Goal: Task Accomplishment & Management: Use online tool/utility

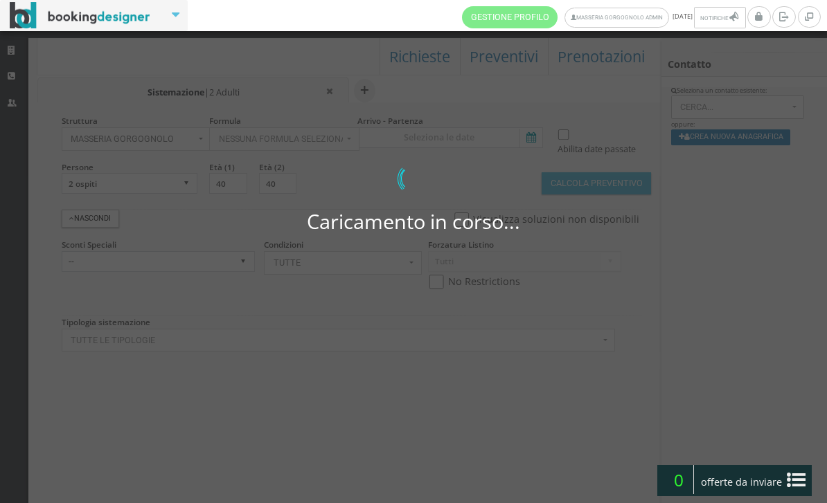
select select
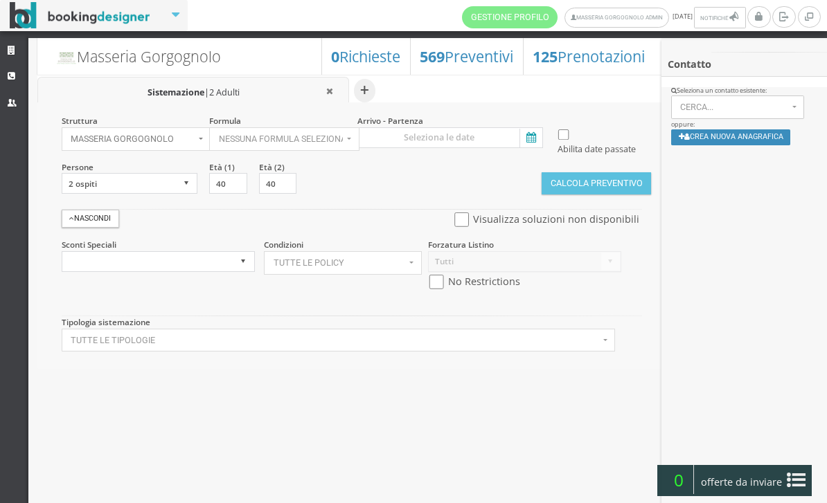
click at [533, 136] on icon at bounding box center [529, 138] width 21 height 19
click at [533, 136] on input at bounding box center [450, 137] width 186 height 21
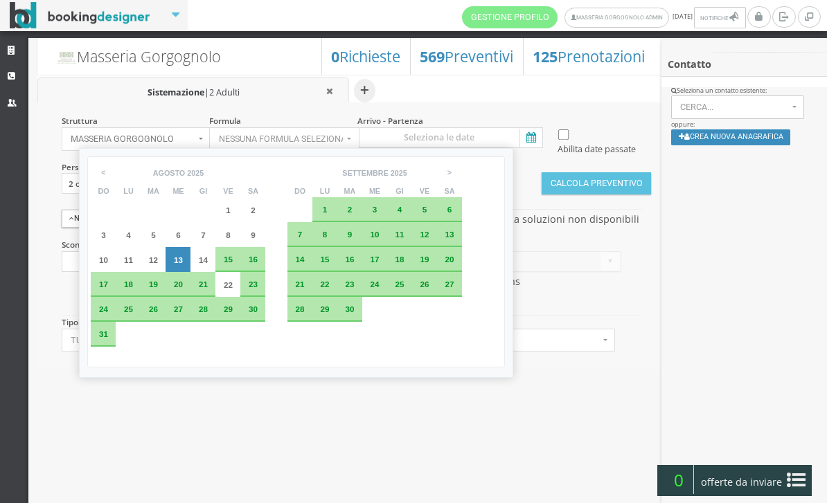
click at [108, 314] on span "24" at bounding box center [103, 309] width 9 height 9
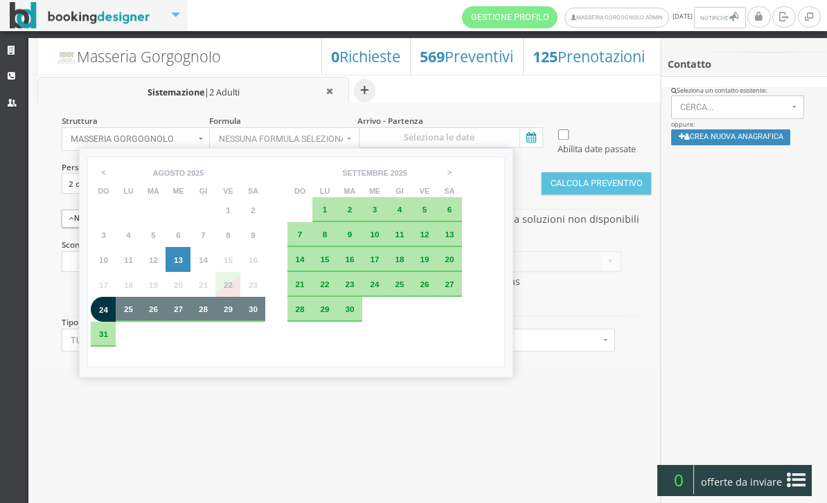
click at [258, 314] on span "30" at bounding box center [253, 309] width 9 height 9
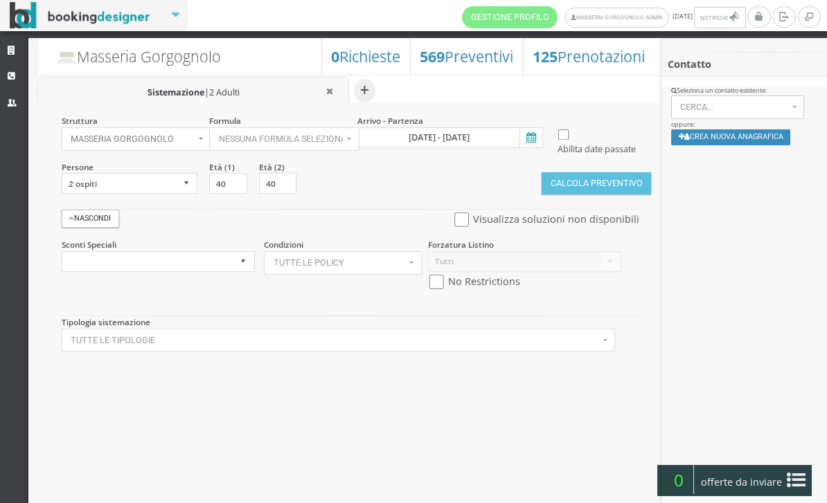
click at [528, 136] on icon at bounding box center [529, 138] width 21 height 19
click at [528, 136] on input "[DATE] - [DATE]" at bounding box center [450, 137] width 186 height 21
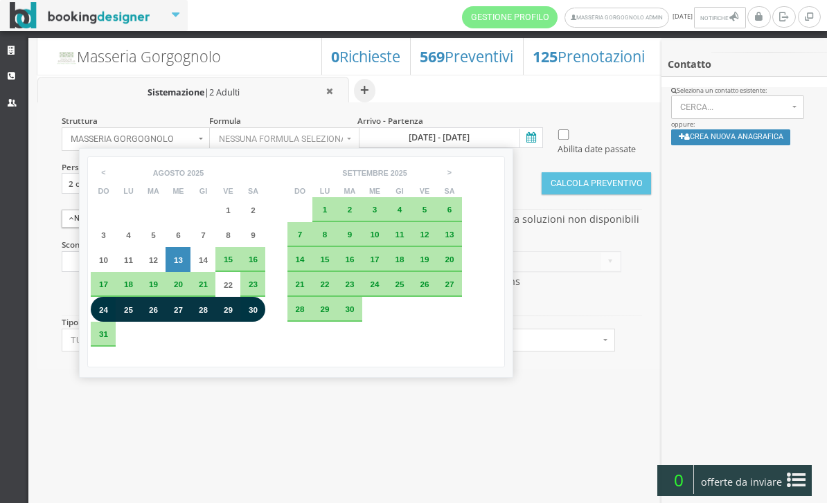
click at [107, 314] on span "24" at bounding box center [103, 309] width 9 height 9
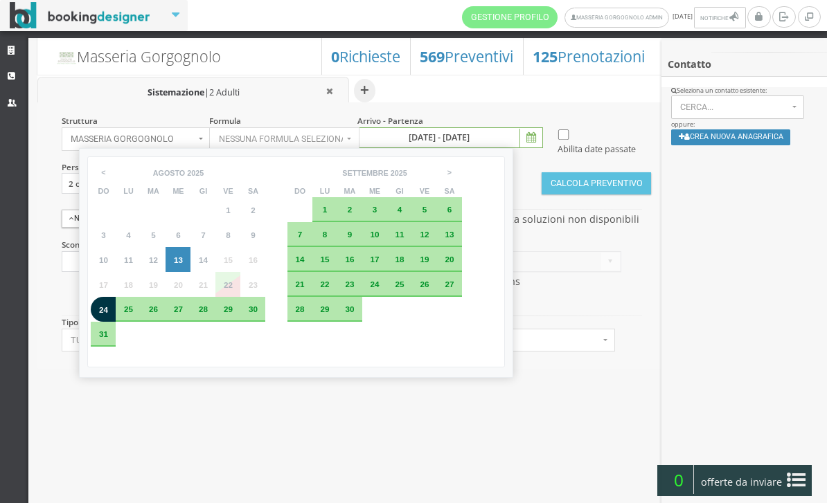
click at [108, 339] on span "31" at bounding box center [103, 334] width 9 height 9
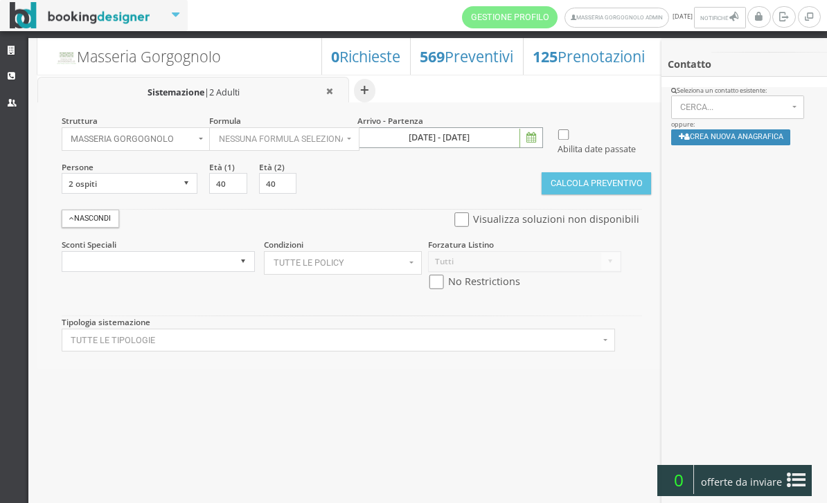
click at [525, 128] on input "24 ago 2025 - 31 ago 2025" at bounding box center [450, 137] width 186 height 21
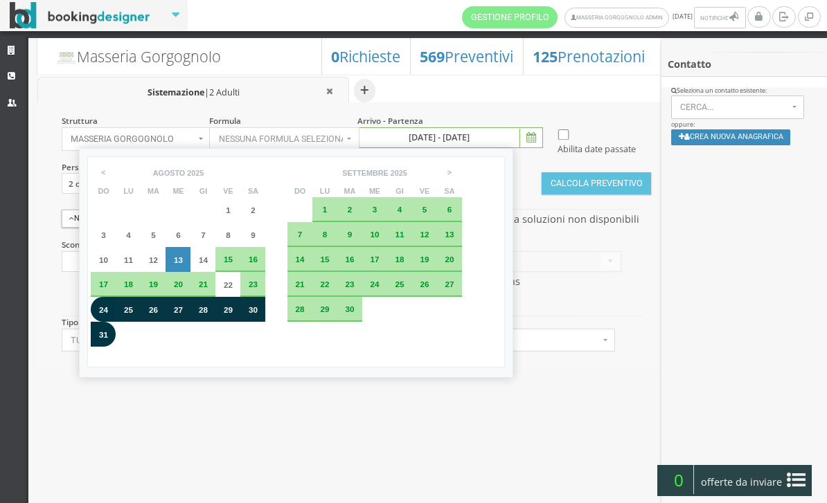
click at [99, 322] on div "24" at bounding box center [103, 309] width 25 height 25
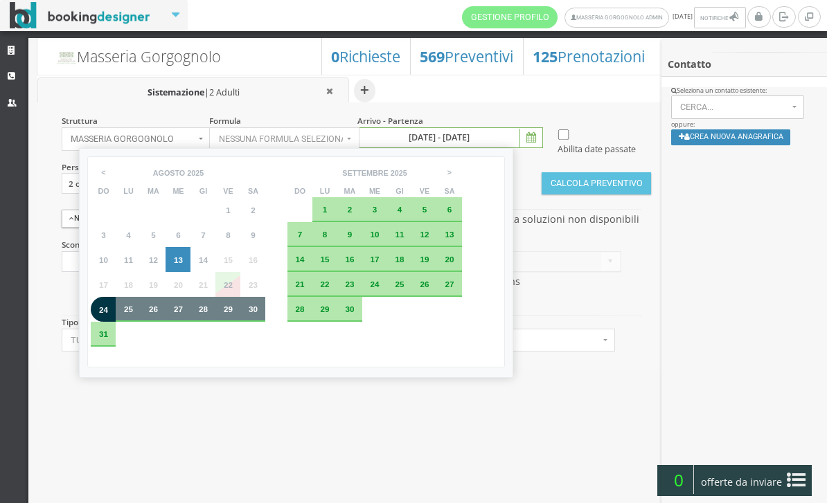
click at [260, 314] on div "30" at bounding box center [252, 309] width 15 height 8
type input "[DATE] - [DATE]"
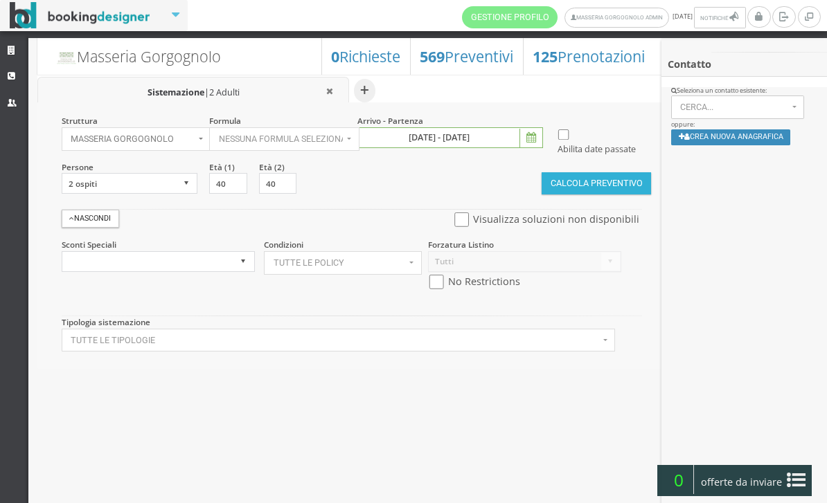
click at [595, 195] on button "Calcola Preventivo" at bounding box center [595, 183] width 109 height 22
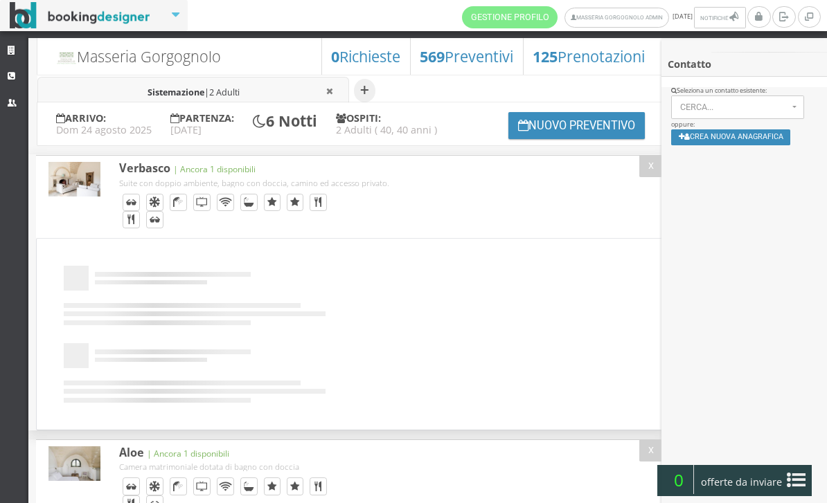
select select
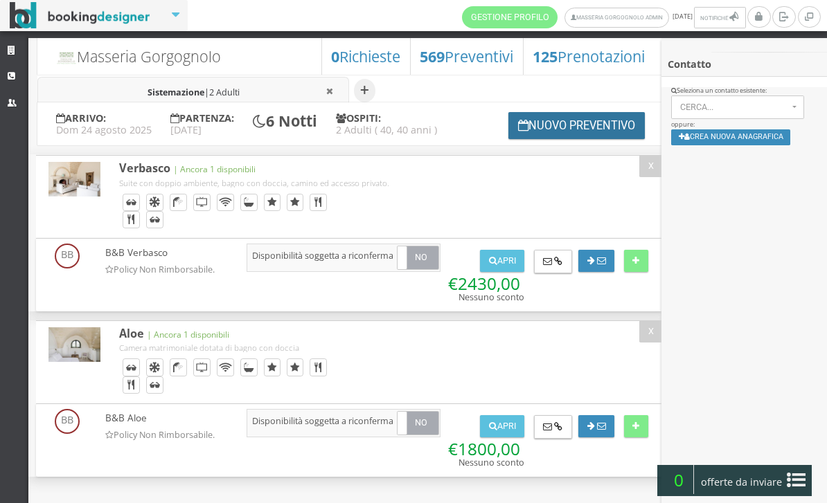
click at [519, 139] on button "Nuovo Preventivo" at bounding box center [576, 125] width 137 height 27
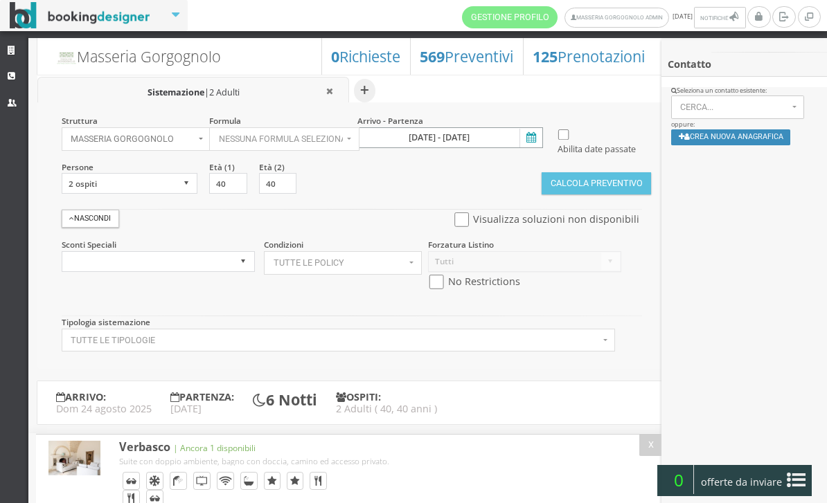
click at [516, 135] on input "[DATE] - [DATE]" at bounding box center [450, 137] width 186 height 21
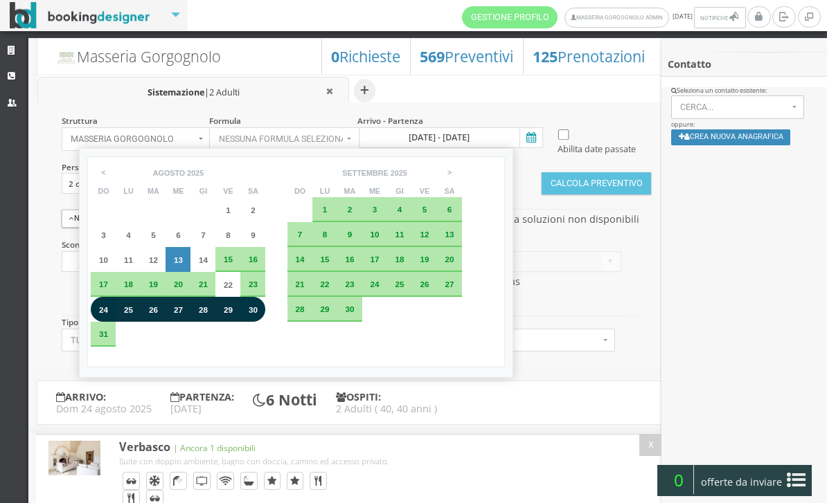
click at [107, 314] on span "24" at bounding box center [103, 309] width 9 height 9
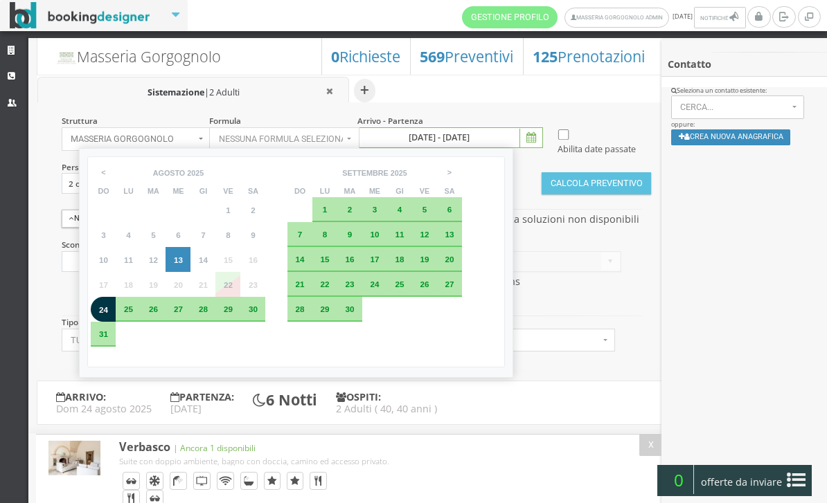
click at [265, 322] on div "30" at bounding box center [252, 309] width 25 height 25
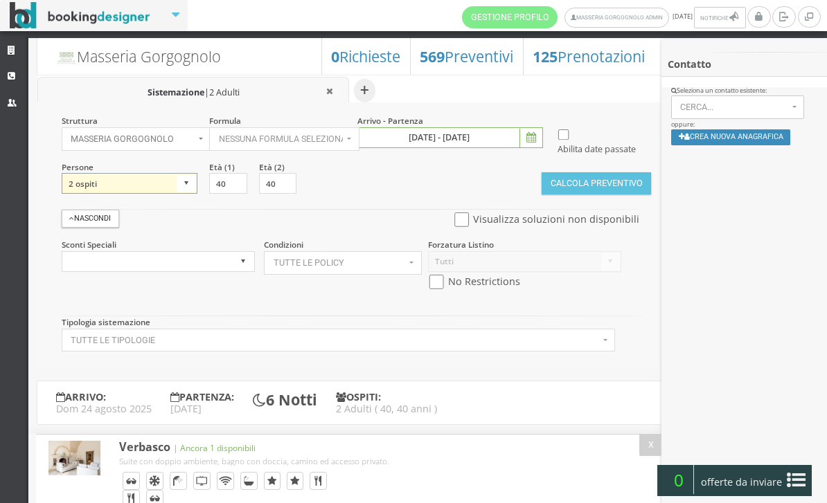
click at [183, 194] on select "1 ospite 2 ospiti 3 ospiti 4 ospiti 5 ospiti 6 ospiti 7 ospiti 8 ospiti 9 ospit…" at bounding box center [130, 183] width 136 height 21
select select "3"
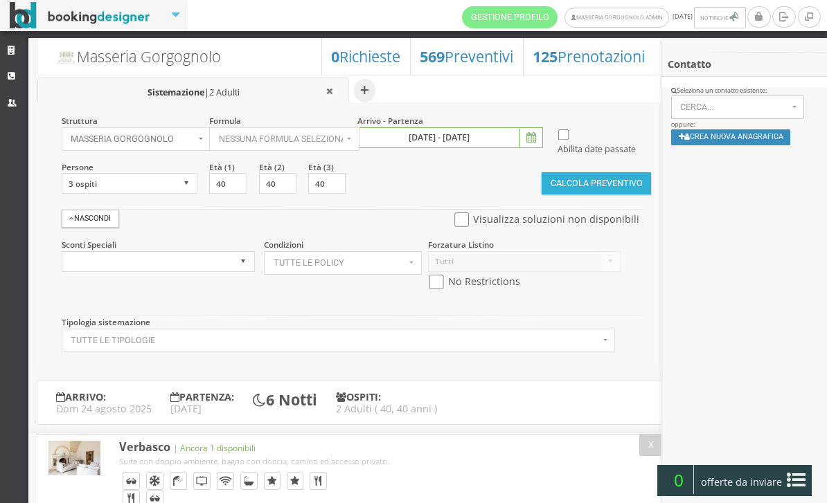
click at [613, 195] on button "Calcola Preventivo" at bounding box center [595, 183] width 109 height 22
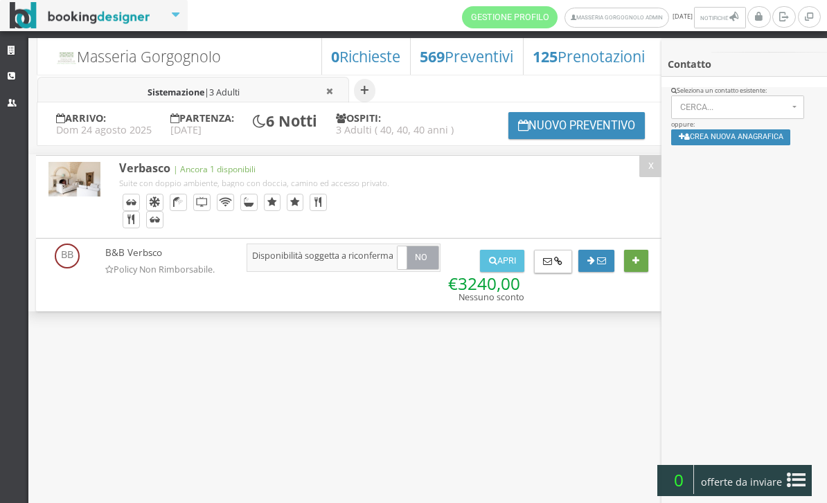
click at [634, 272] on button at bounding box center [636, 261] width 24 height 22
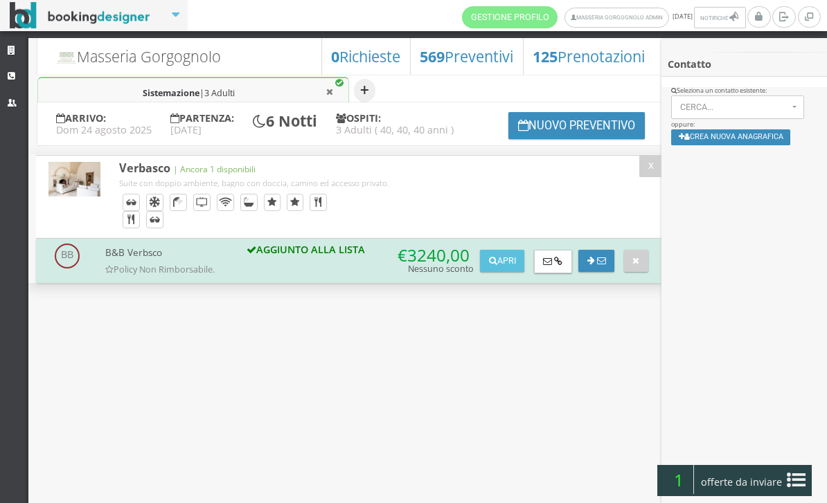
click at [363, 89] on button "+" at bounding box center [364, 91] width 21 height 24
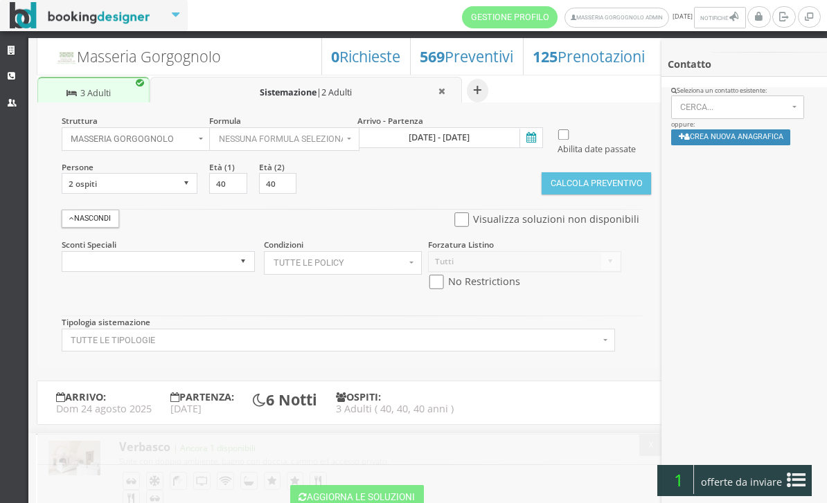
click at [436, 93] on button "button" at bounding box center [441, 91] width 19 height 15
select select "3"
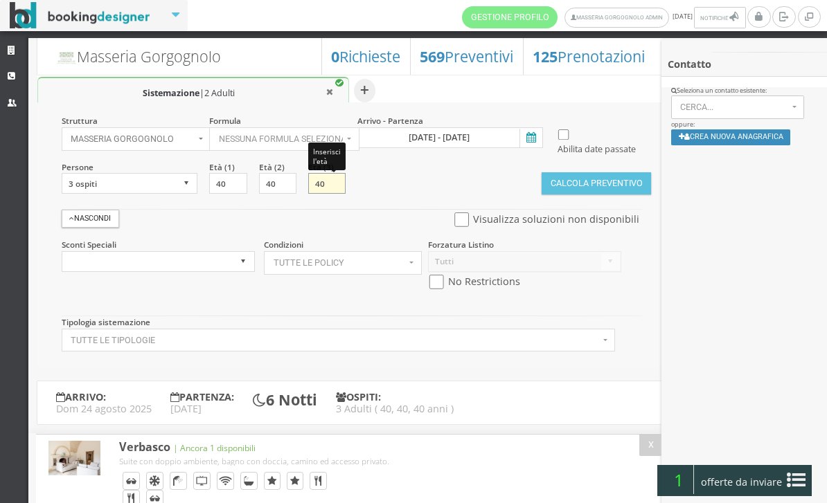
click at [325, 194] on input "40" at bounding box center [326, 183] width 37 height 21
type input "7"
click at [559, 195] on button "Calcola Preventivo" at bounding box center [595, 183] width 109 height 22
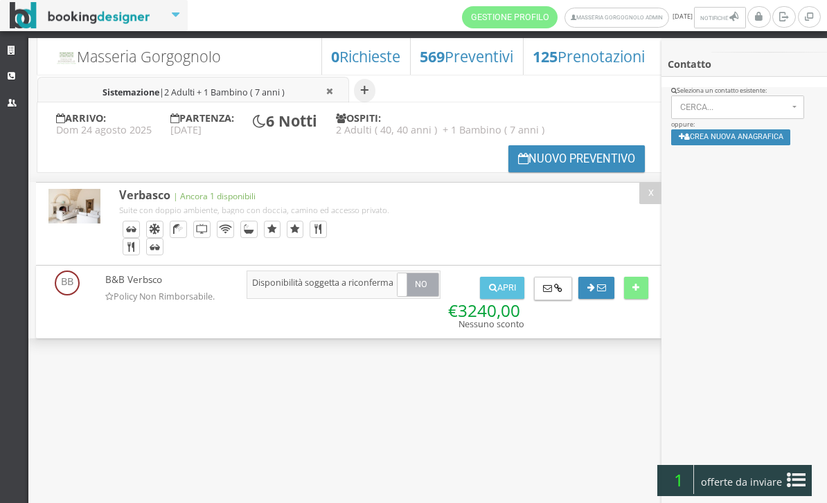
click at [791, 476] on icon at bounding box center [796, 480] width 19 height 22
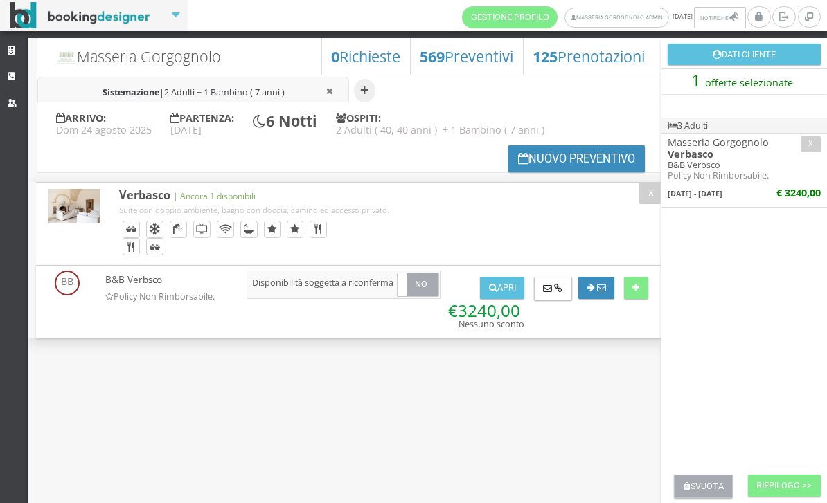
click at [722, 477] on button "Svuota" at bounding box center [703, 487] width 59 height 24
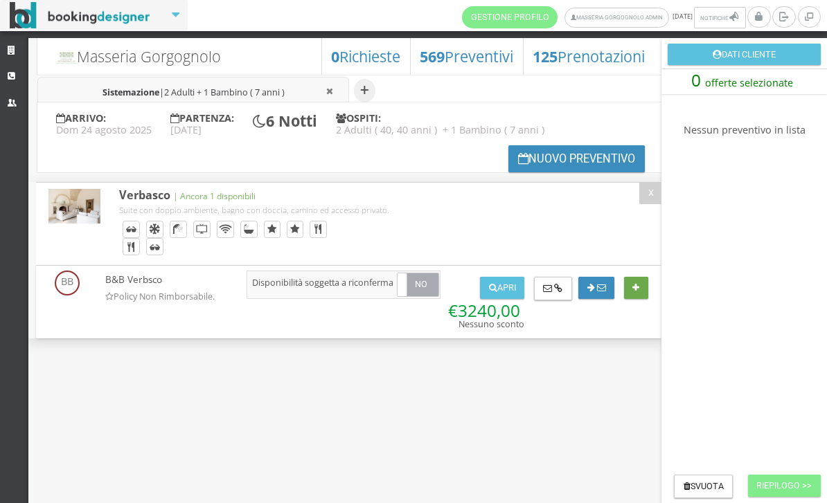
click at [642, 278] on button at bounding box center [636, 288] width 24 height 22
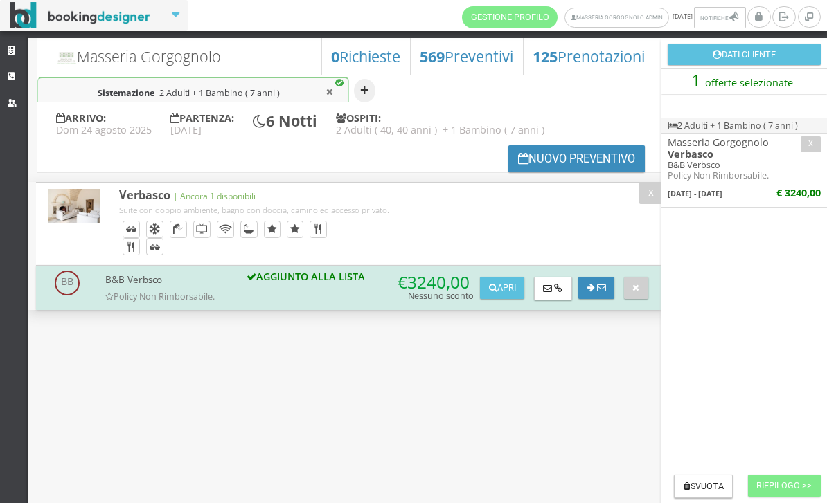
click at [363, 86] on button "+" at bounding box center [364, 91] width 21 height 24
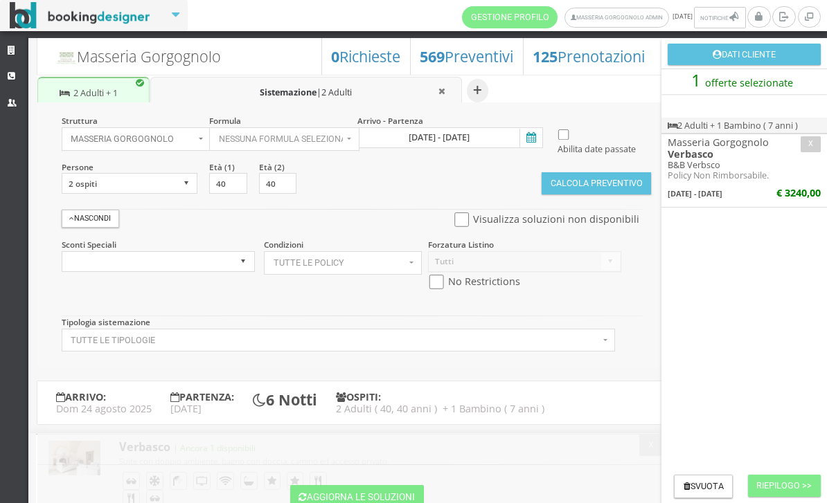
click at [532, 143] on icon at bounding box center [529, 138] width 21 height 19
click at [532, 143] on input "[DATE] - [DATE]" at bounding box center [450, 137] width 186 height 21
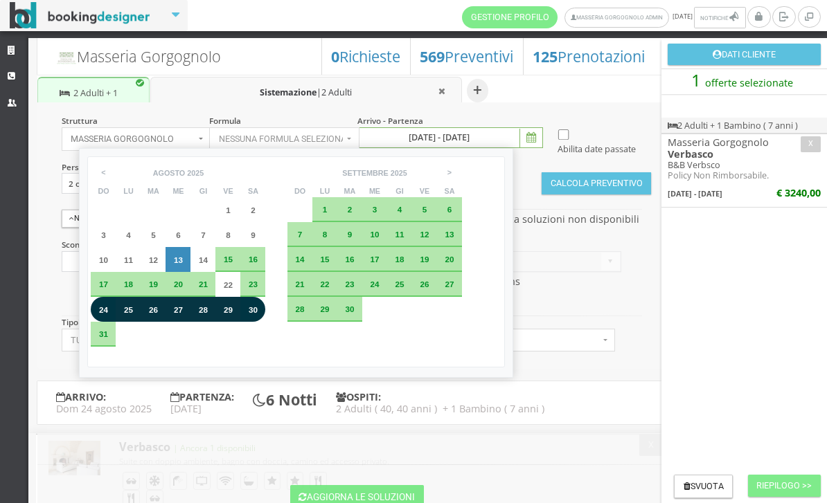
click at [513, 100] on ul "+ Sistemazione | 2 Adulti + 1 Bambino ( 7 anni ) Sistemazione | 2 Adulti" at bounding box center [350, 89] width 626 height 28
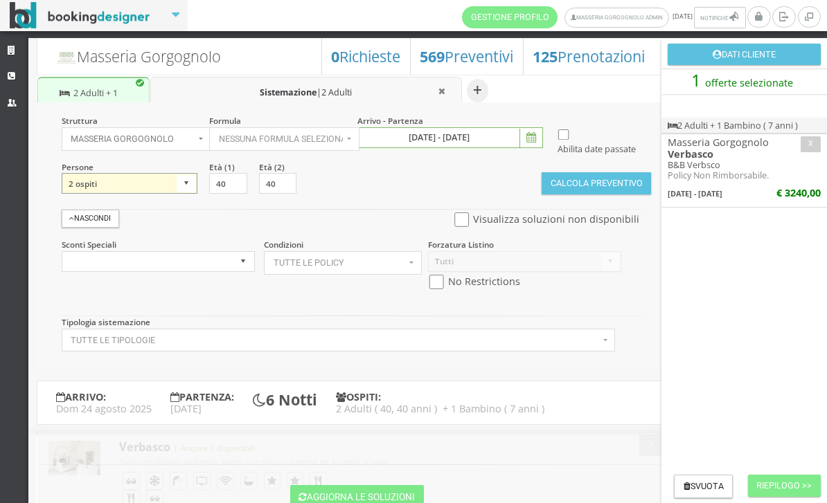
select select "1"
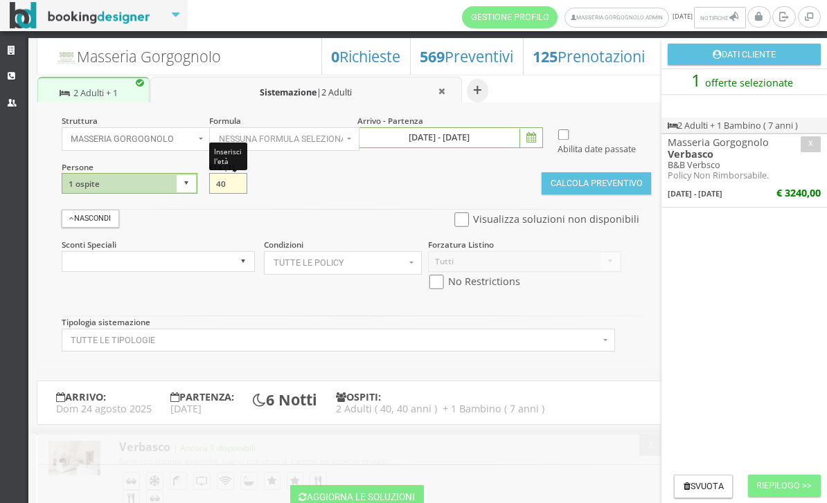
click at [213, 194] on input "40" at bounding box center [227, 183] width 37 height 21
click at [407, 186] on div "Struttura Masseria Gorgognolo × Seleziona Masseria Gorgognolo Masseria Gorgogno…" at bounding box center [350, 235] width 626 height 267
click at [226, 194] on input "40" at bounding box center [227, 183] width 37 height 21
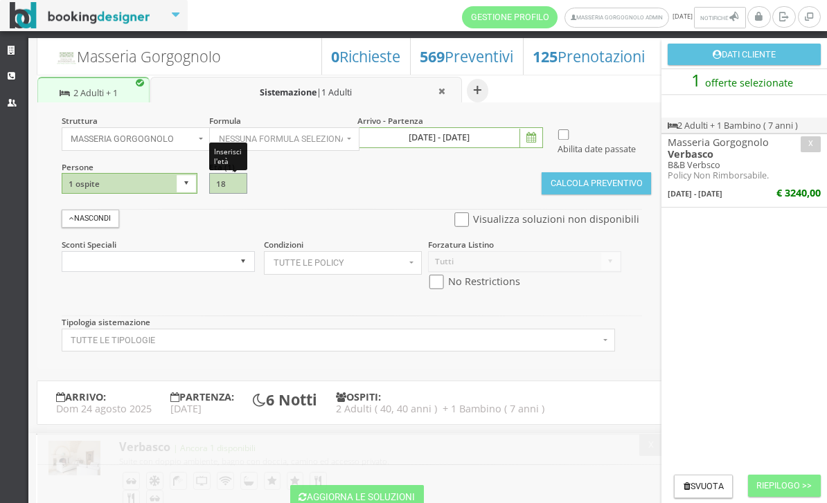
type input "18"
click at [327, 232] on section "Avanzate Nascondi Visualizza soluzioni non disponibili Sconti Speciali Sconto T…" at bounding box center [355, 249] width 592 height 103
click at [608, 195] on button "Calcola Preventivo" at bounding box center [595, 183] width 109 height 22
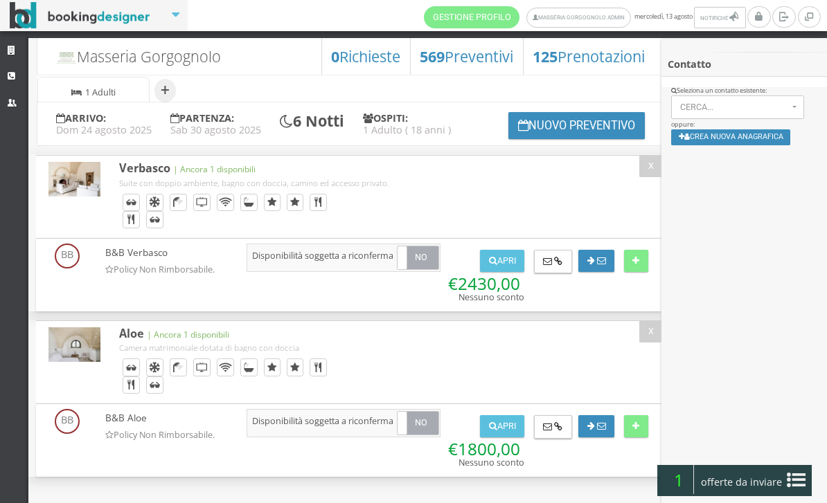
scroll to position [24, 0]
click at [646, 443] on div "B&B Aloe Policy Non Rimborsabile. AGGIUNTO ALLA LISTA Si No Disponibilità sogge…" at bounding box center [346, 441] width 621 height 65
click at [642, 435] on button at bounding box center [636, 426] width 24 height 22
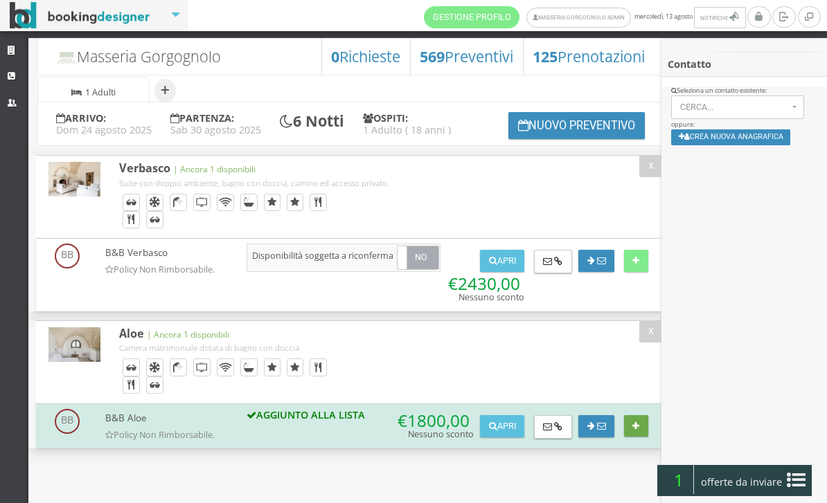
scroll to position [10, 0]
click at [791, 478] on icon at bounding box center [796, 480] width 19 height 22
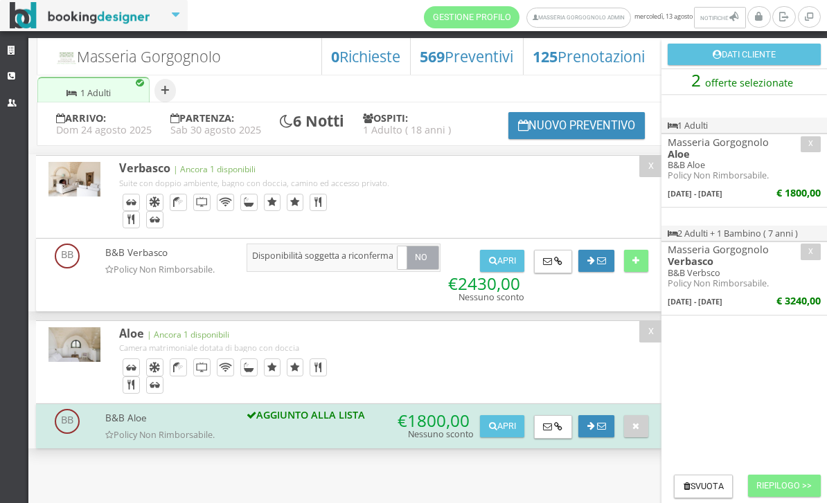
click at [763, 492] on button "Riepilogo >>" at bounding box center [784, 486] width 73 height 22
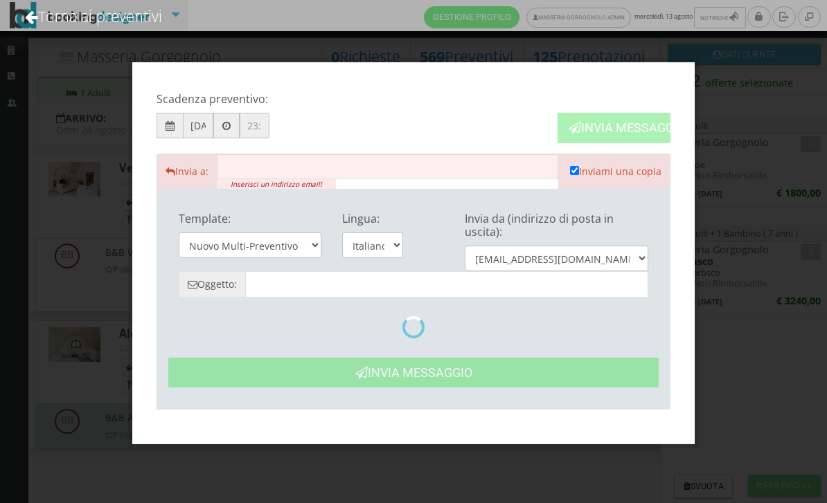
type input "Masseria Gorgognolo: Preventivo - Cliente"
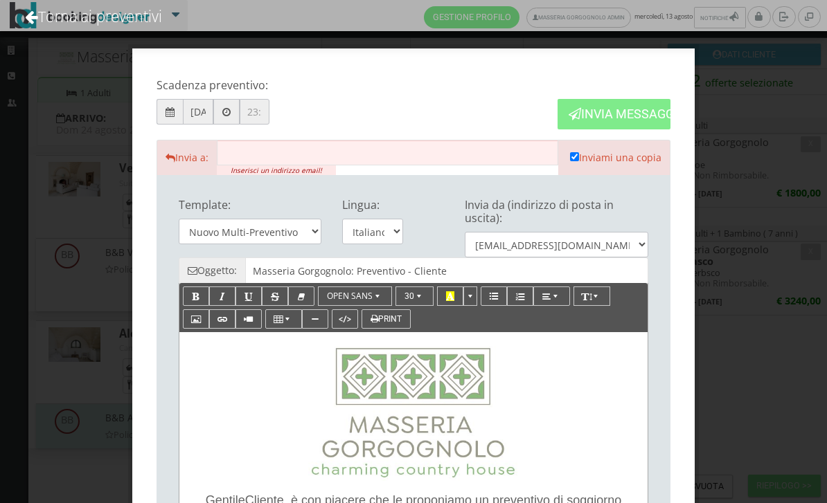
click at [107, 30] on link "Torna ai preventivi" at bounding box center [93, 16] width 174 height 57
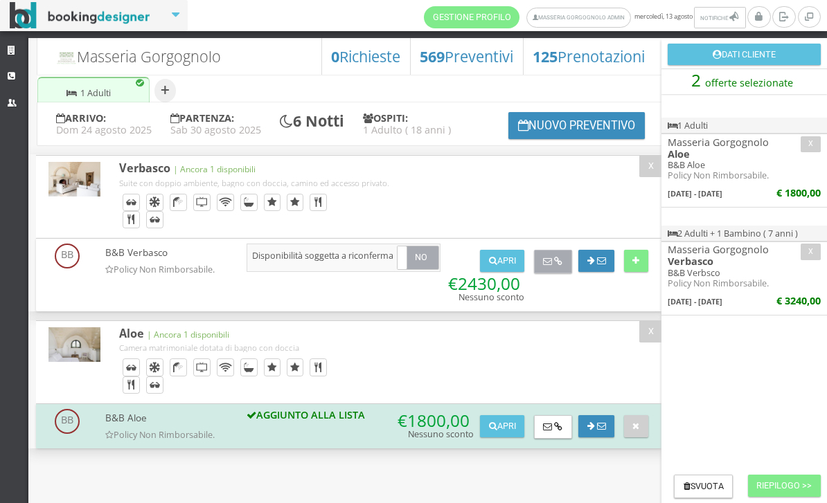
click at [548, 267] on icon at bounding box center [547, 262] width 9 height 9
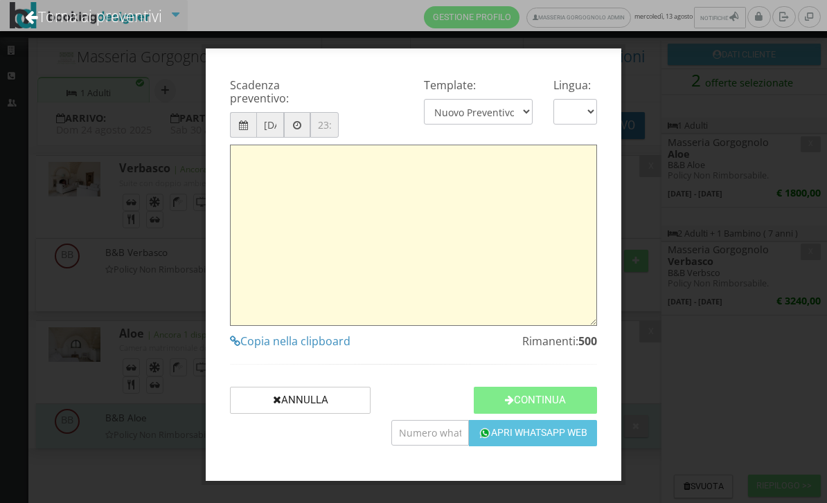
click at [456, 325] on textarea at bounding box center [413, 235] width 367 height 181
type textarea "Gentile Cliente, grazie per averci contattato! Come da Sua cortese richiesta, L…"
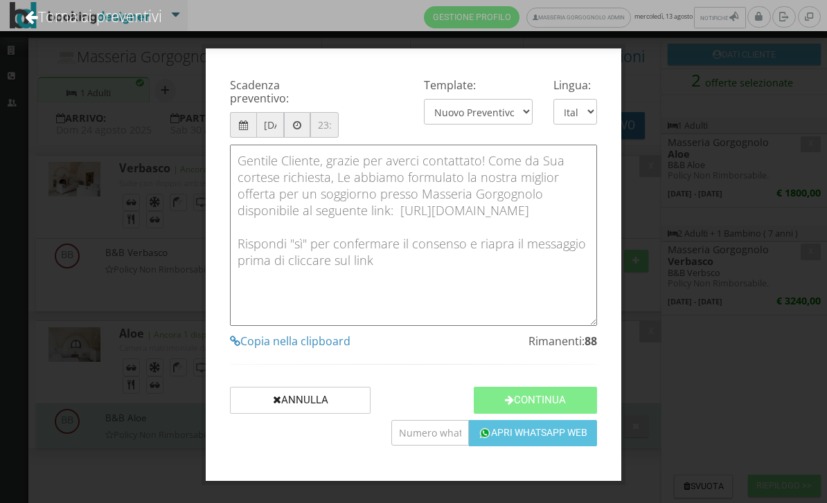
click at [136, 24] on link "Torna ai preventivi" at bounding box center [93, 16] width 174 height 57
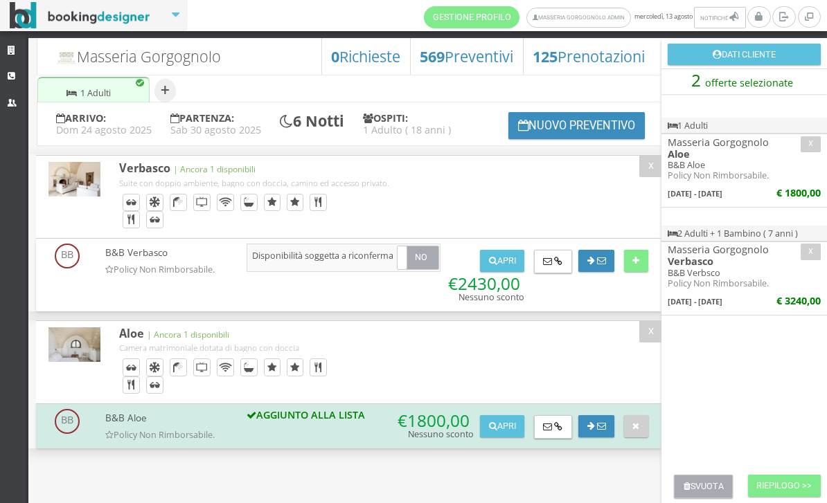
click at [709, 492] on button "Svuota" at bounding box center [703, 487] width 59 height 24
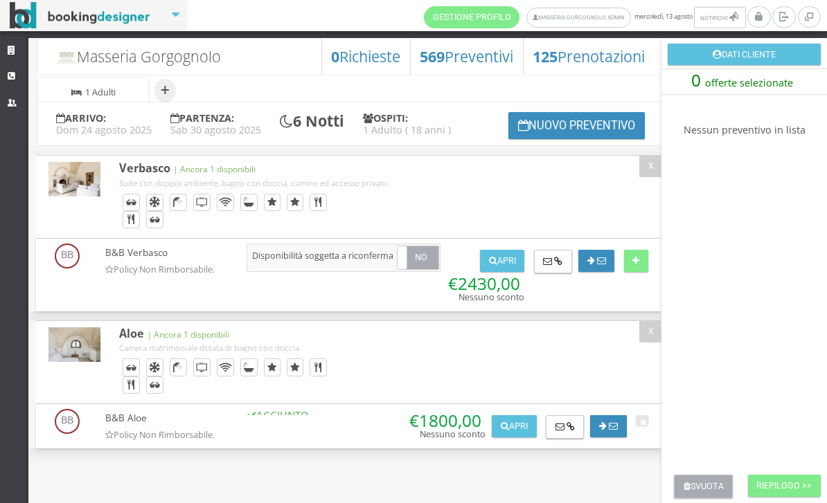
scroll to position [0, 0]
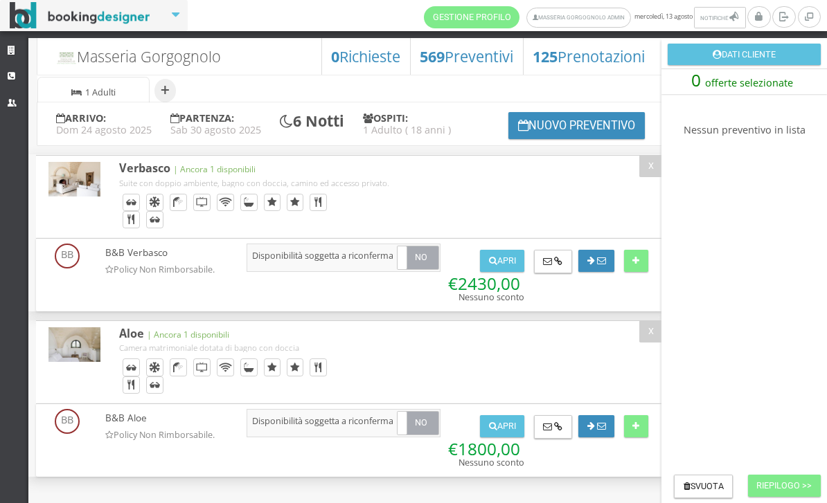
click at [508, 139] on button "Nuovo Preventivo" at bounding box center [576, 125] width 137 height 27
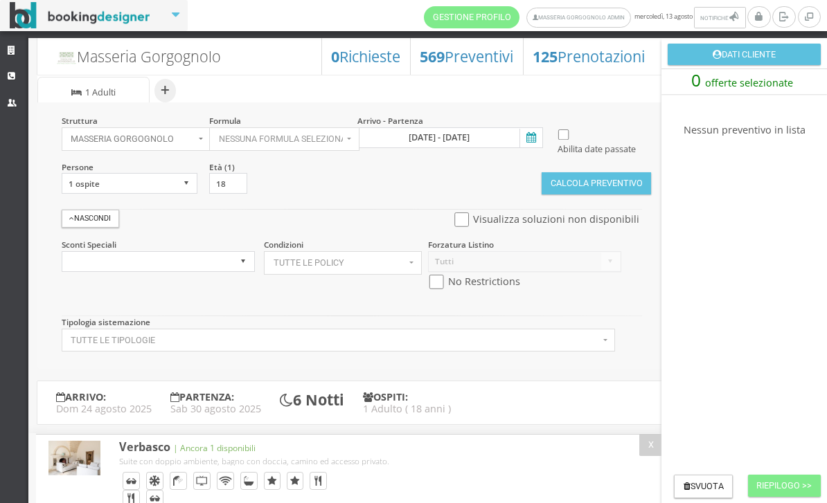
click at [532, 139] on icon at bounding box center [529, 138] width 21 height 19
click at [532, 139] on input "[DATE] - [DATE]" at bounding box center [450, 137] width 186 height 21
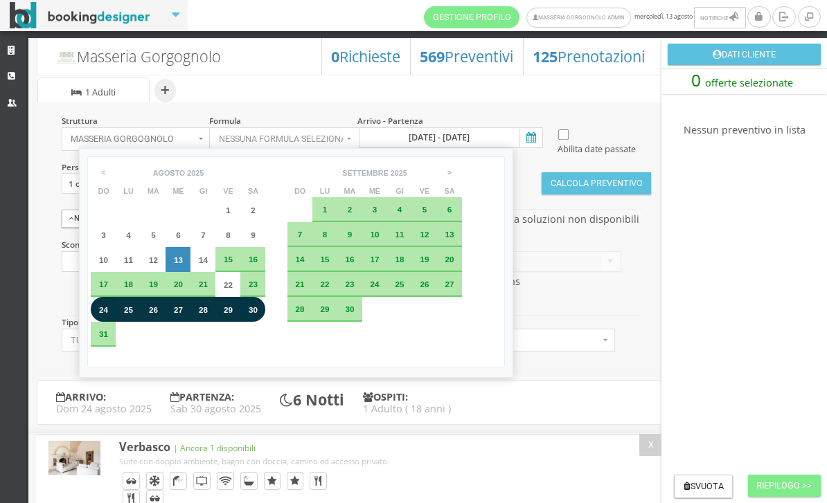
click at [606, 123] on section "Abilita date passate" at bounding box center [601, 136] width 98 height 43
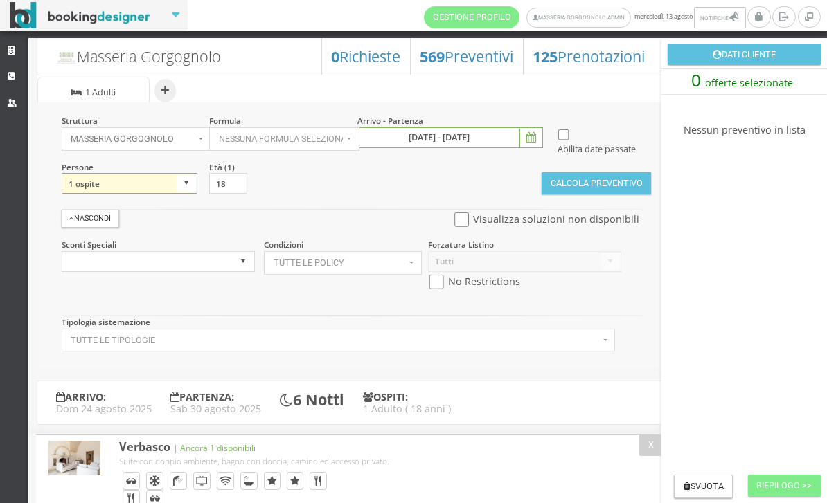
select select "3"
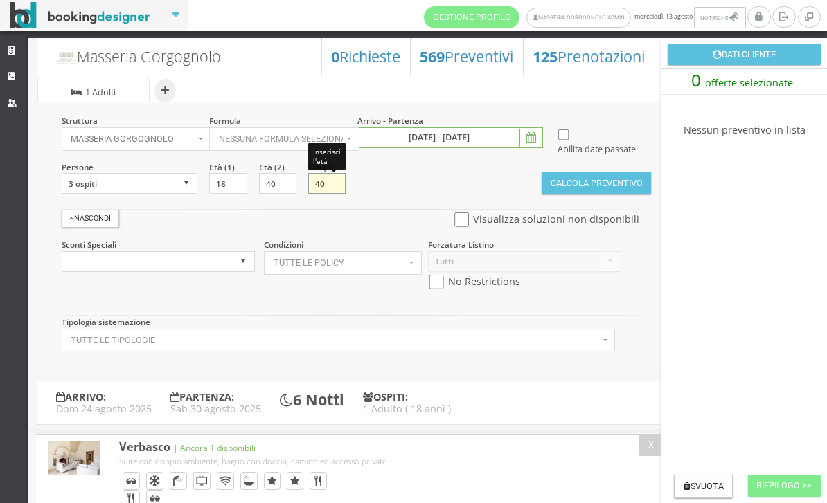
click at [328, 194] on input "40" at bounding box center [326, 183] width 37 height 21
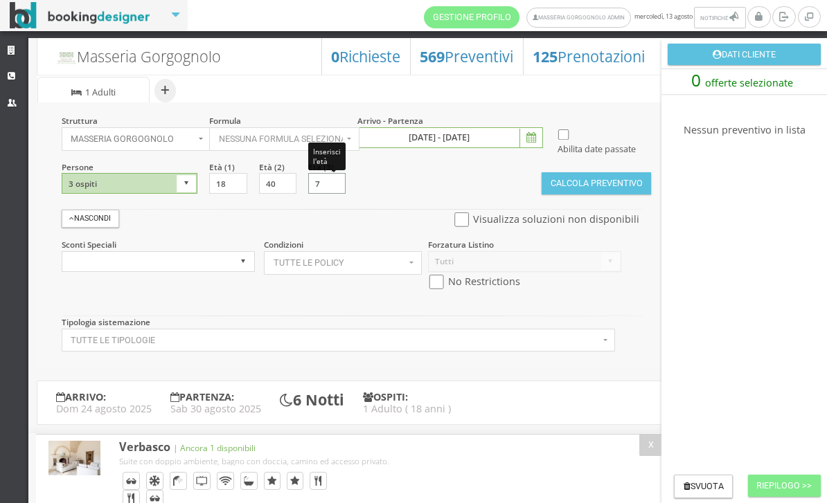
type input "7"
click at [389, 207] on div "Struttura Masseria Gorgognolo × Seleziona Masseria Gorgognolo Masseria Gorgogno…" at bounding box center [350, 235] width 626 height 267
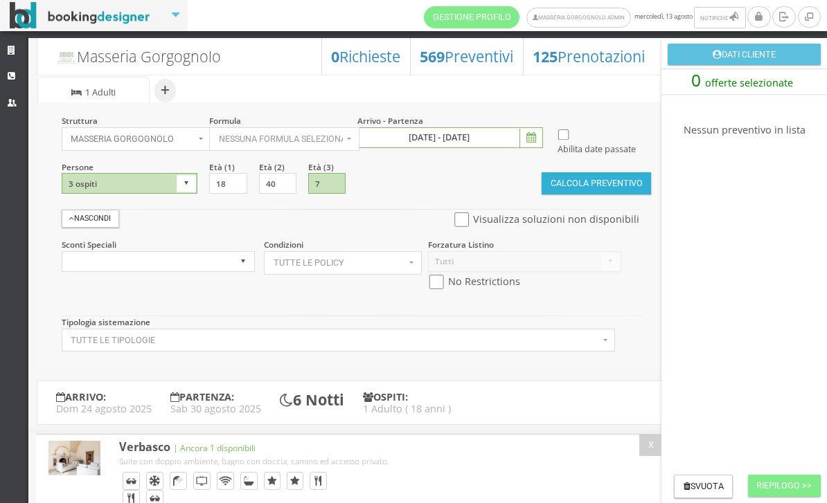
click at [566, 195] on button "Calcola Preventivo" at bounding box center [595, 183] width 109 height 22
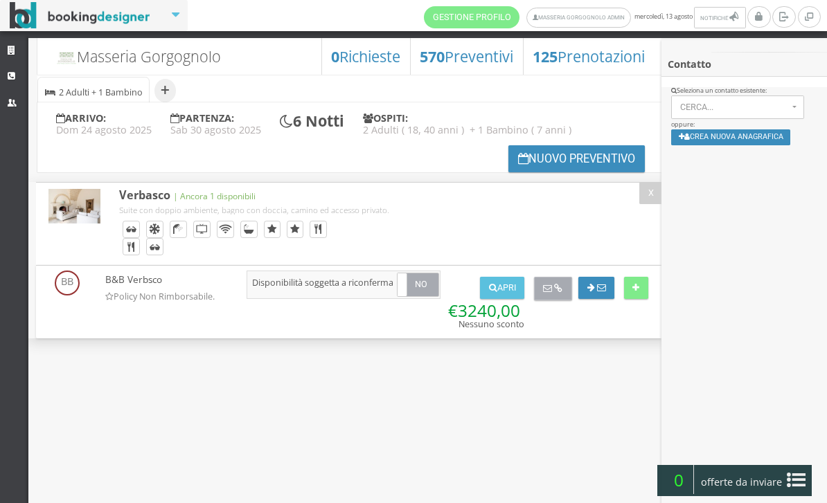
click at [570, 284] on button at bounding box center [553, 289] width 38 height 24
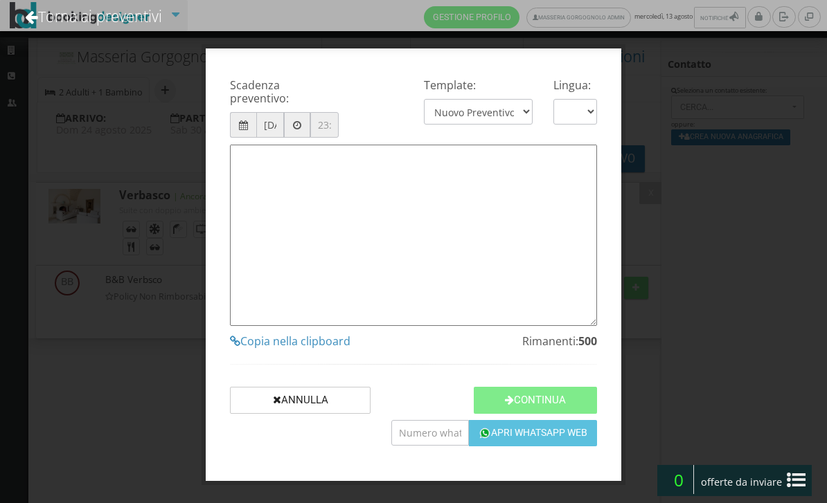
type textarea "Gentile Cliente, grazie per averci contattato! Come da Sua cortese richiesta, L…"
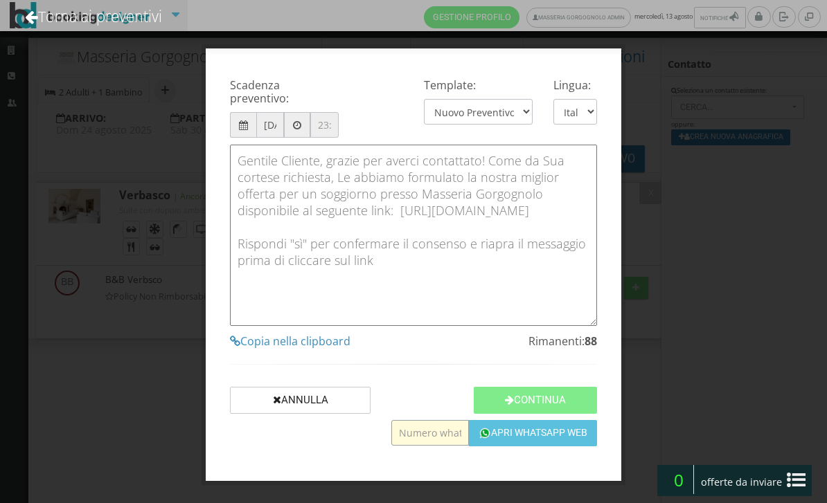
click at [409, 494] on div "Scadenza preventivo: [DATE] Template: Nuovo Preventivo - Short Message | ORG Li…" at bounding box center [413, 251] width 827 height 503
click at [440, 437] on div "Scadenza preventivo: [DATE] Template: Nuovo Preventivo - Short Message | ORG Li…" at bounding box center [413, 264] width 415 height 433
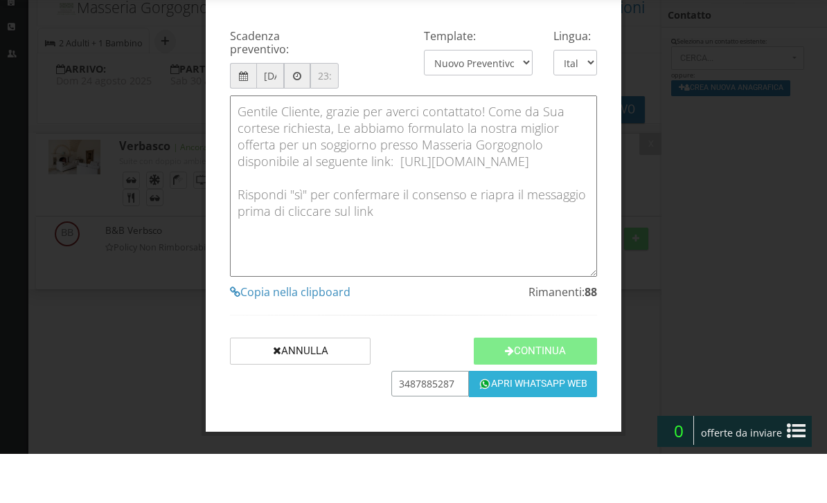
type input "3487885287"
click at [511, 420] on button "Apri Whatsapp Web" at bounding box center [533, 433] width 128 height 26
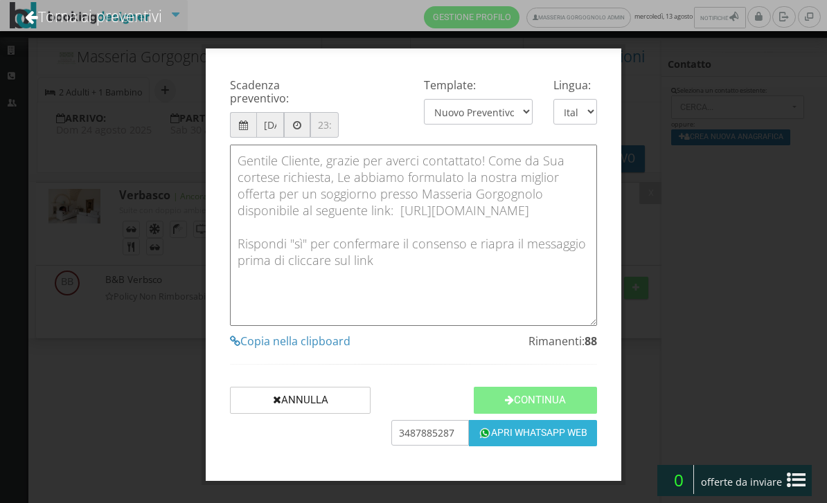
click at [525, 447] on button "Apri Whatsapp Web" at bounding box center [533, 433] width 128 height 26
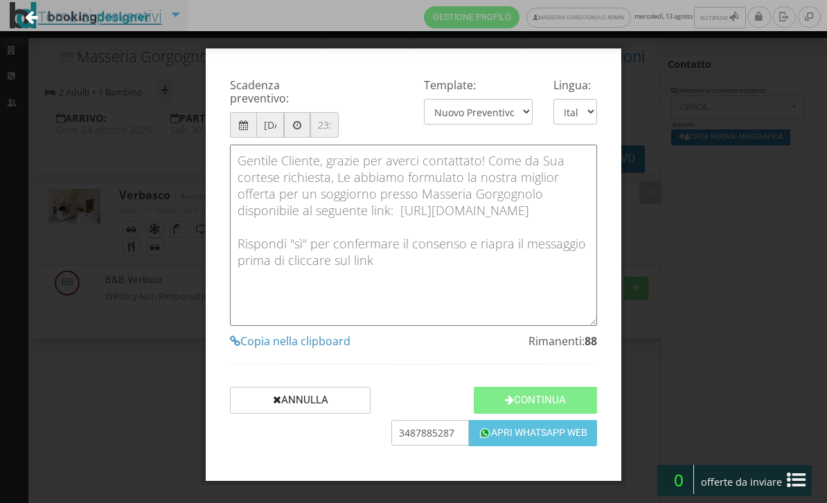
click at [69, 32] on link "Torna ai preventivi" at bounding box center [93, 16] width 174 height 57
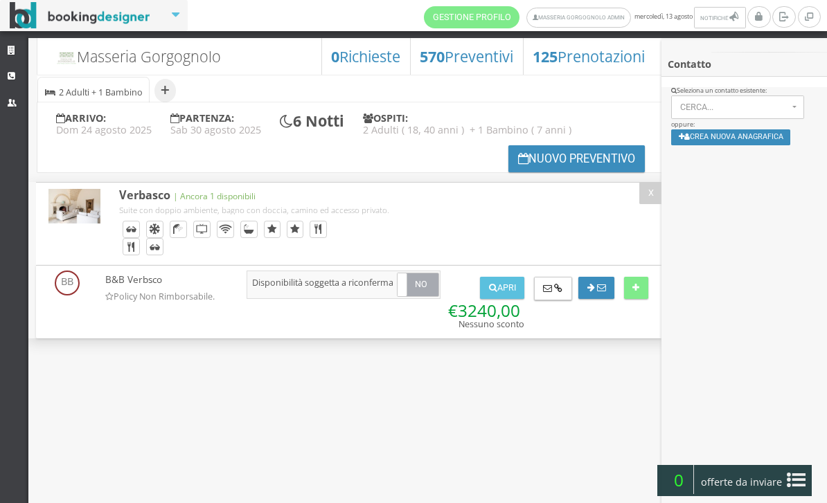
click at [179, 100] on ul "+ Sistemazione | 2 Adulti + 1 Bambino ( 7 anni )" at bounding box center [350, 89] width 626 height 28
click at [173, 98] on button "+" at bounding box center [164, 91] width 21 height 24
select select "2"
type input "40"
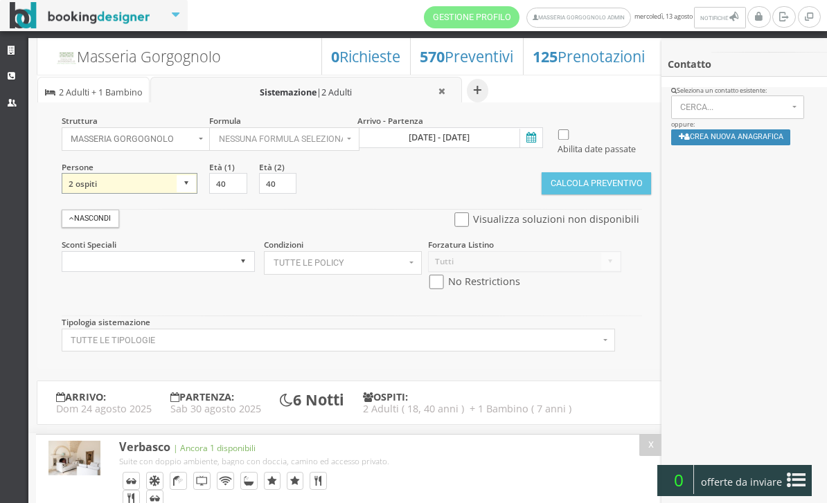
select select "1"
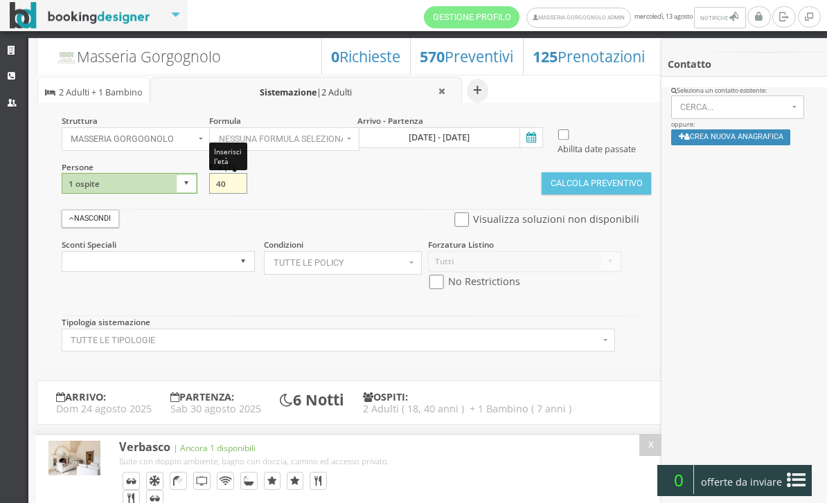
click at [237, 194] on input "40" at bounding box center [227, 183] width 37 height 21
type input "18"
click at [547, 195] on button "Calcola Preventivo" at bounding box center [595, 183] width 109 height 22
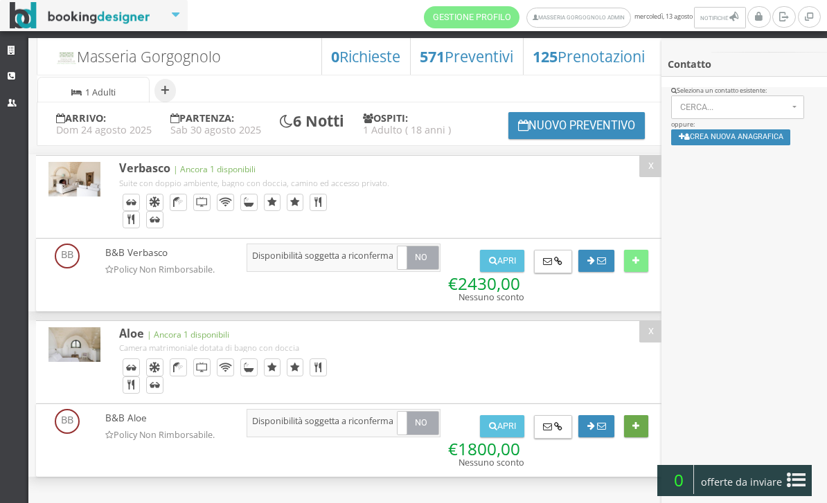
click at [635, 429] on icon at bounding box center [635, 426] width 7 height 9
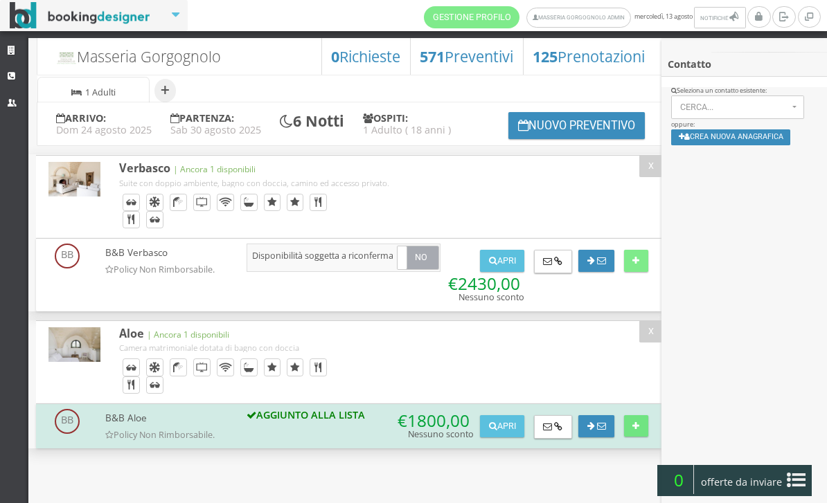
scroll to position [10, 0]
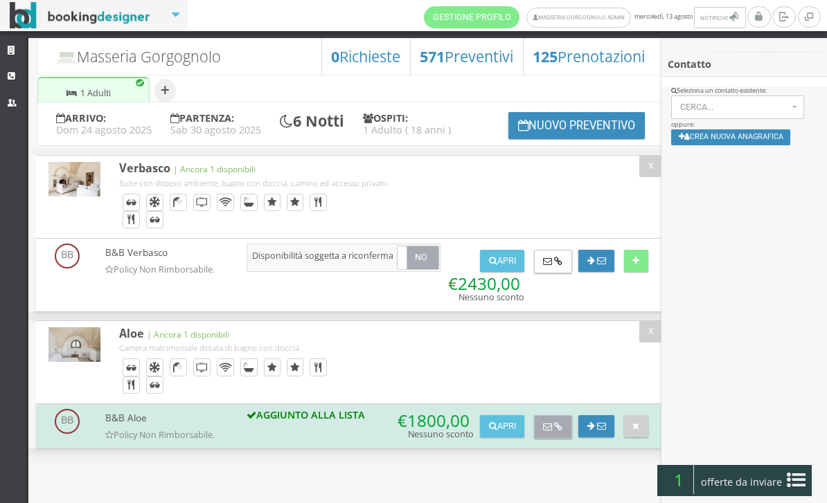
click at [559, 432] on icon at bounding box center [558, 427] width 8 height 9
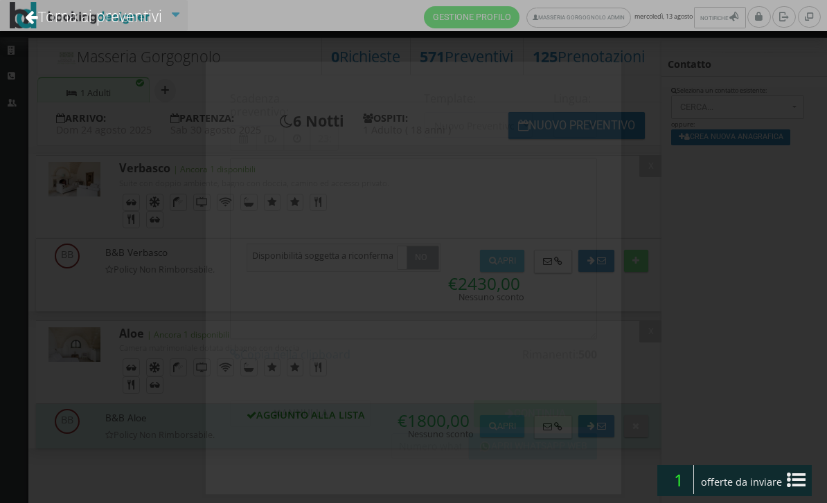
type textarea "Gentile Cliente, grazie per averci contattato! Come da Sua cortese richiesta, L…"
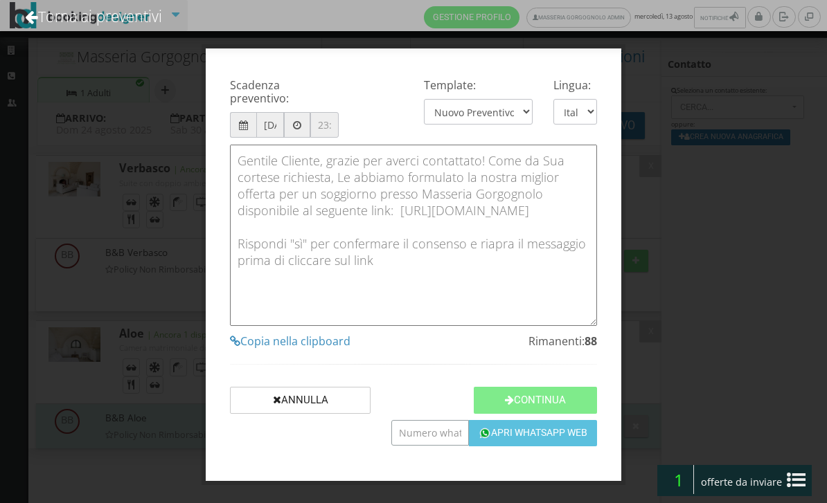
drag, startPoint x: 431, startPoint y: 442, endPoint x: 431, endPoint y: 491, distance: 49.2
click at [431, 441] on div "Scadenza preventivo: [DATE] Template: Nuovo Preventivo - Short Message | ORG Li…" at bounding box center [413, 264] width 415 height 433
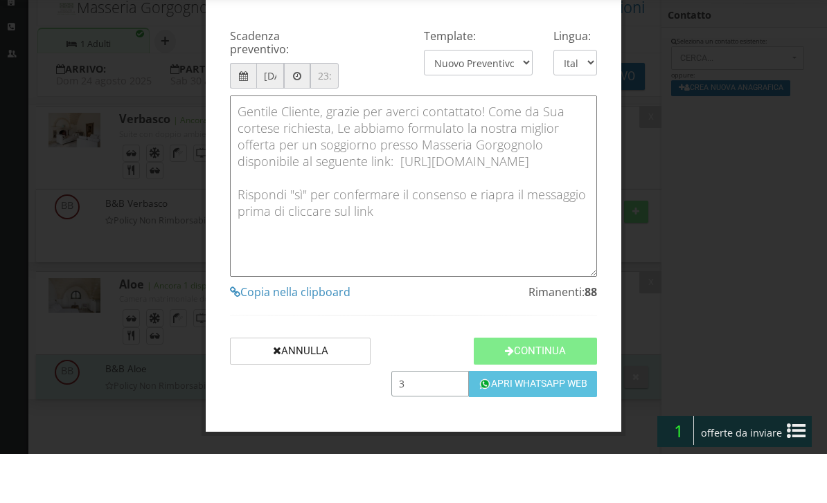
scroll to position [0, 0]
type input "3487885287"
click at [510, 420] on button "Apri Whatsapp Web" at bounding box center [533, 433] width 128 height 26
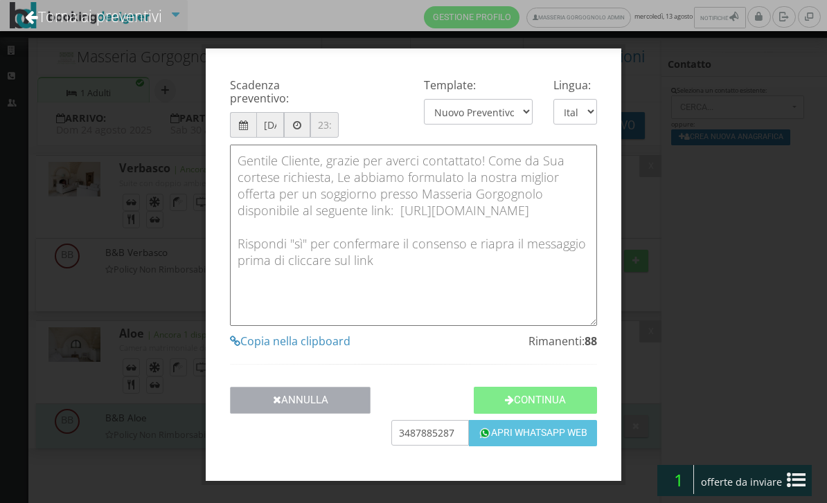
click at [341, 412] on button "Annulla" at bounding box center [300, 400] width 141 height 27
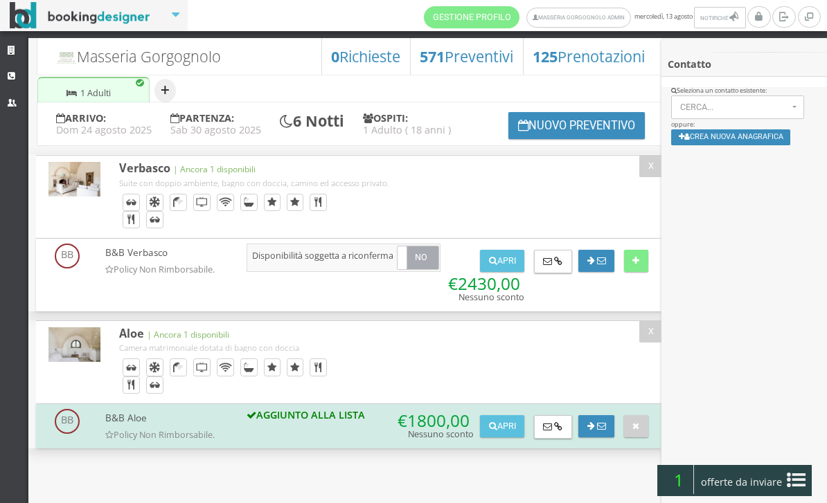
click at [168, 79] on button "+" at bounding box center [164, 91] width 21 height 24
select select "2"
type input "40"
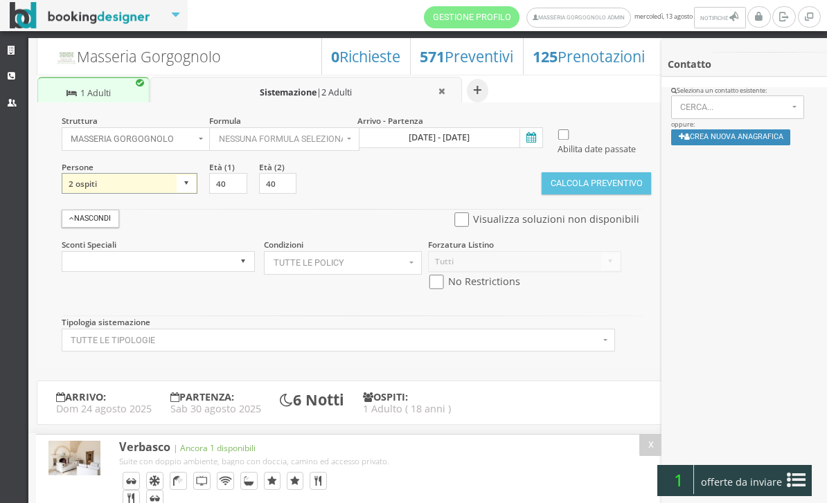
select select "3"
click at [316, 194] on input "40" at bounding box center [326, 183] width 37 height 21
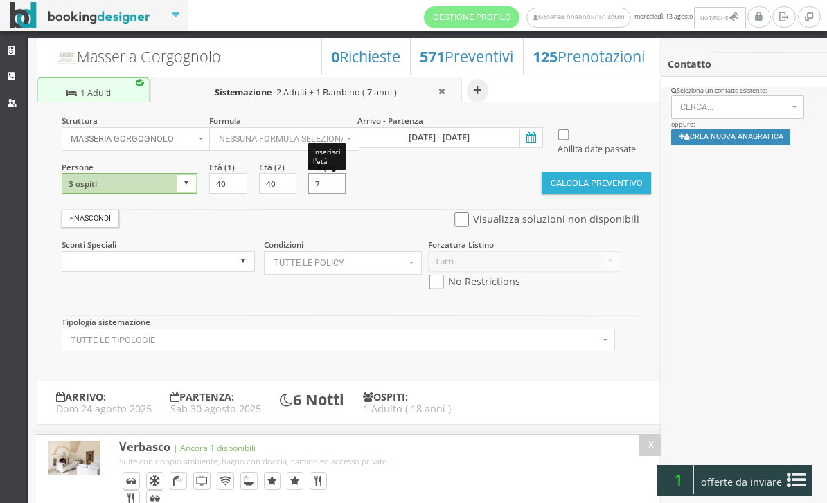
type input "7"
click at [561, 195] on button "Calcola Preventivo" at bounding box center [595, 183] width 109 height 22
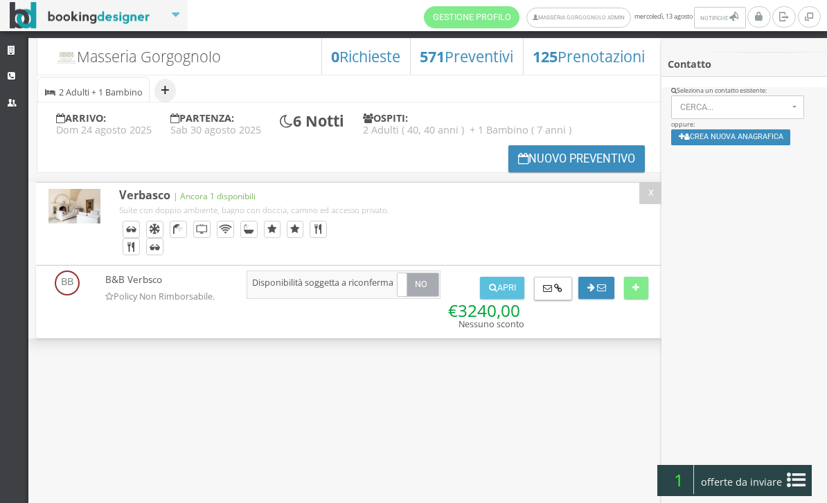
click at [170, 93] on button "+" at bounding box center [164, 91] width 21 height 24
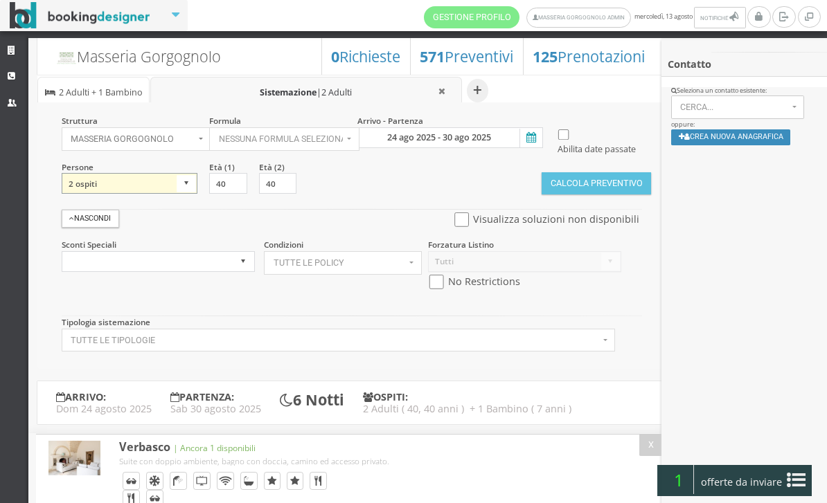
select select "1"
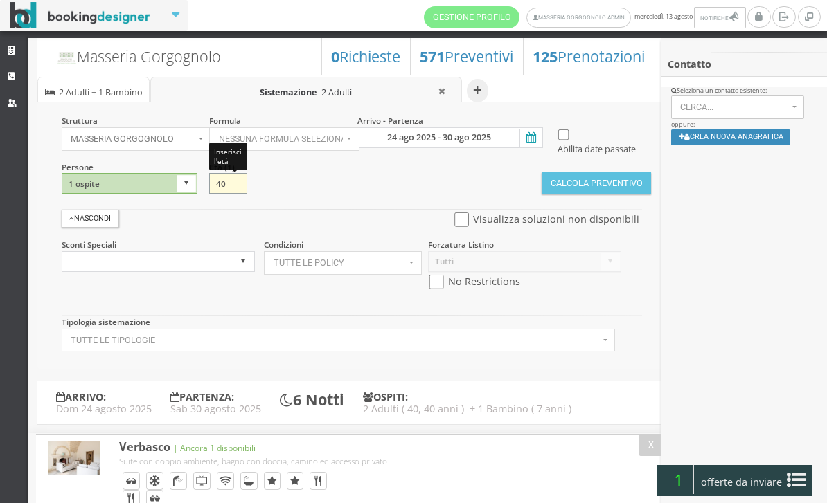
click at [225, 194] on input "40" at bounding box center [227, 183] width 37 height 21
type input "7"
type input "18"
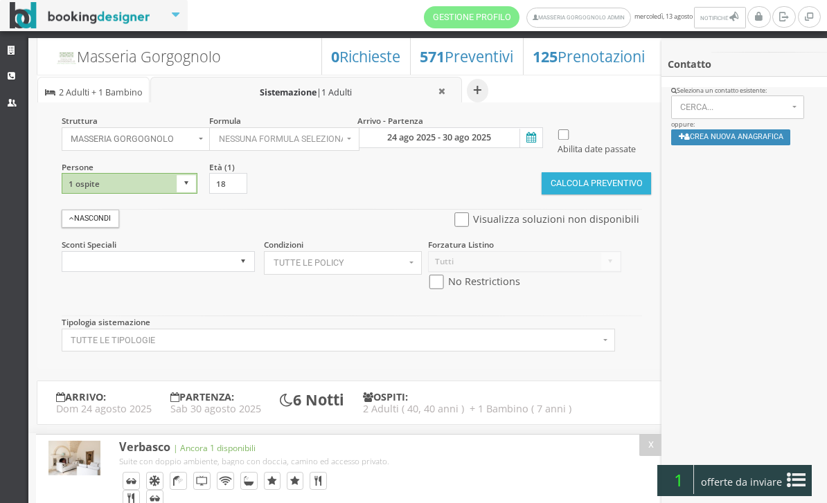
click at [566, 195] on button "Calcola Preventivo" at bounding box center [595, 183] width 109 height 22
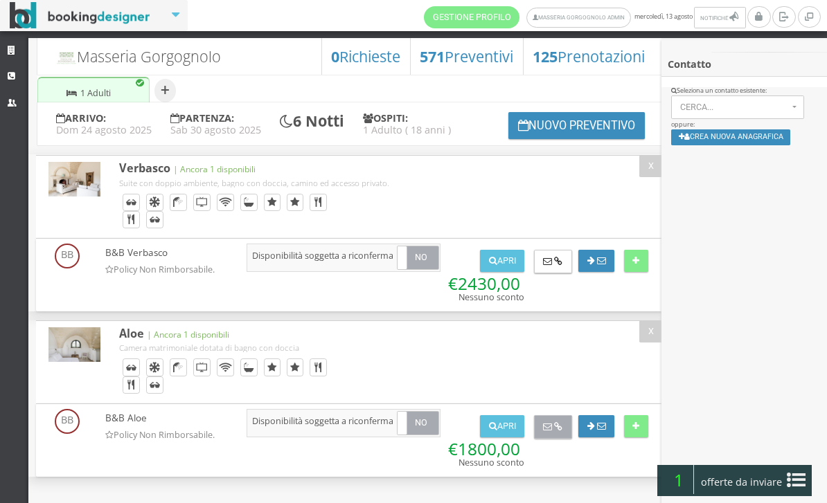
scroll to position [24, 0]
click at [566, 433] on button at bounding box center [553, 427] width 38 height 24
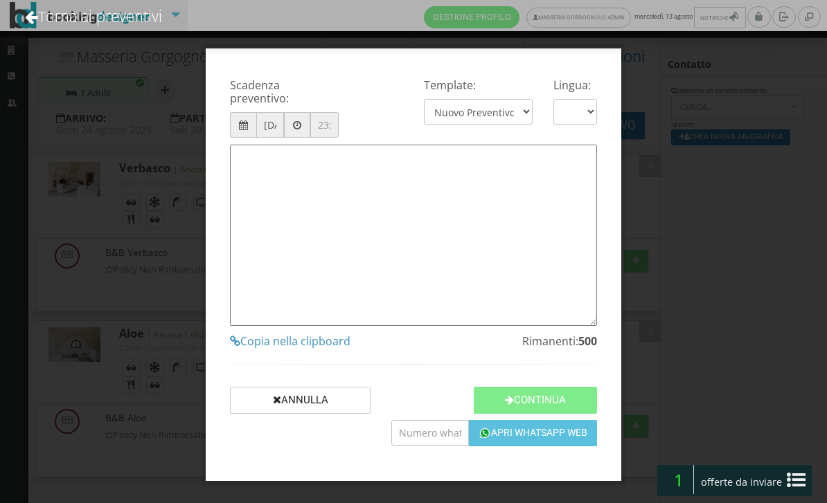
type textarea "Gentile Cliente, grazie per averci contattato! Come da Sua cortese richiesta, L…"
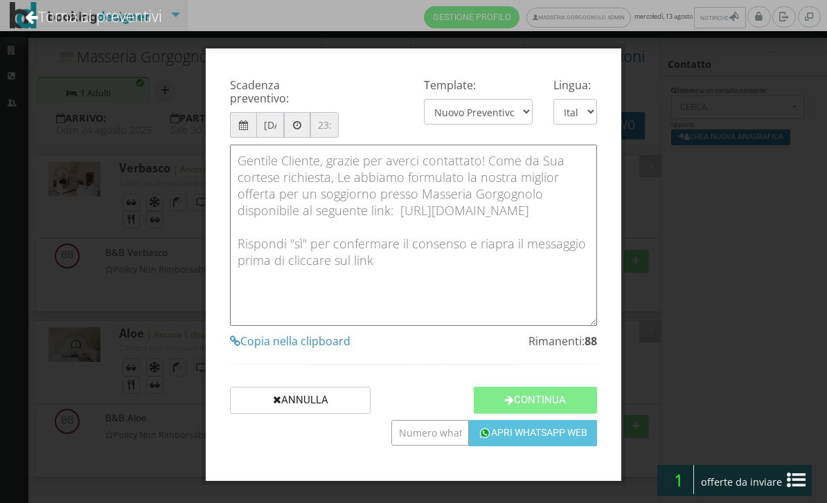
click at [435, 449] on div "Scadenza preventivo: 20/08/2025 Template: Nuovo Preventivo - Short Message | OR…" at bounding box center [413, 251] width 827 height 503
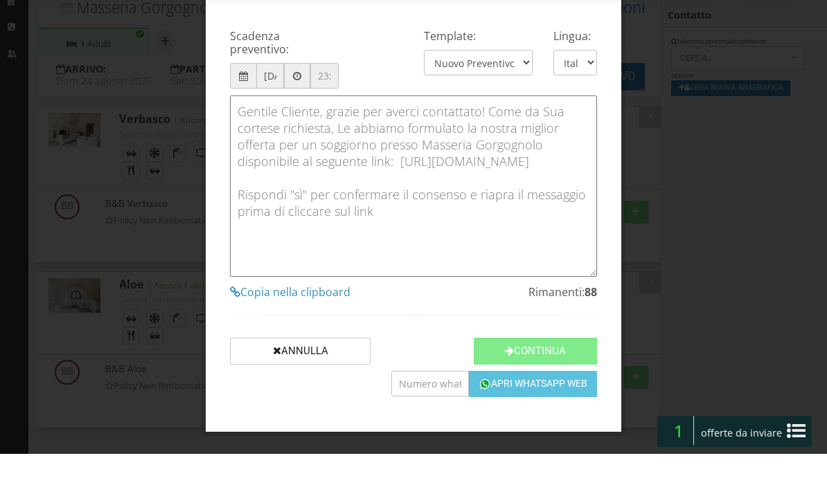
scroll to position [0, 0]
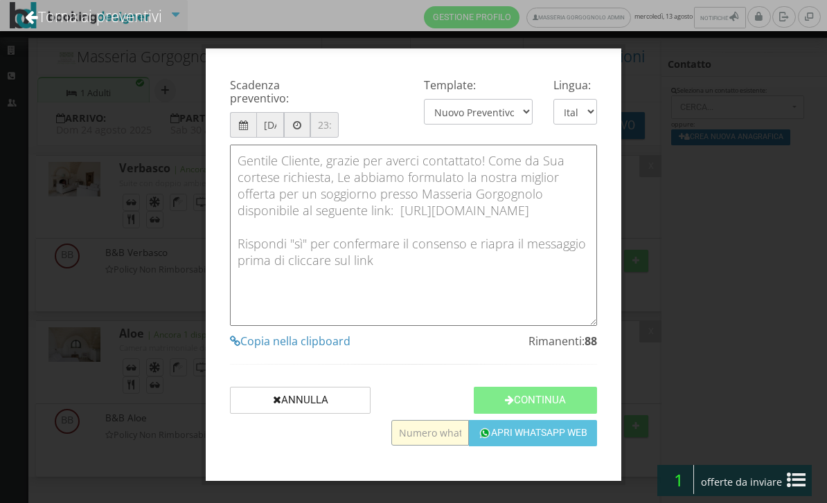
click at [435, 495] on div "Scadenza preventivo: 20/08/2025 Template: Nuovo Preventivo - Short Message | OR…" at bounding box center [413, 251] width 827 height 503
drag, startPoint x: 435, startPoint y: 446, endPoint x: 435, endPoint y: 495, distance: 49.2
click at [435, 445] on div "Scadenza preventivo: [DATE] Template: Nuovo Preventivo - Short Message | ORG Li…" at bounding box center [413, 251] width 827 height 503
click at [415, 447] on div "Apri Whatsapp Web" at bounding box center [494, 433] width 206 height 26
click at [415, 446] on input "text" at bounding box center [430, 433] width 78 height 26
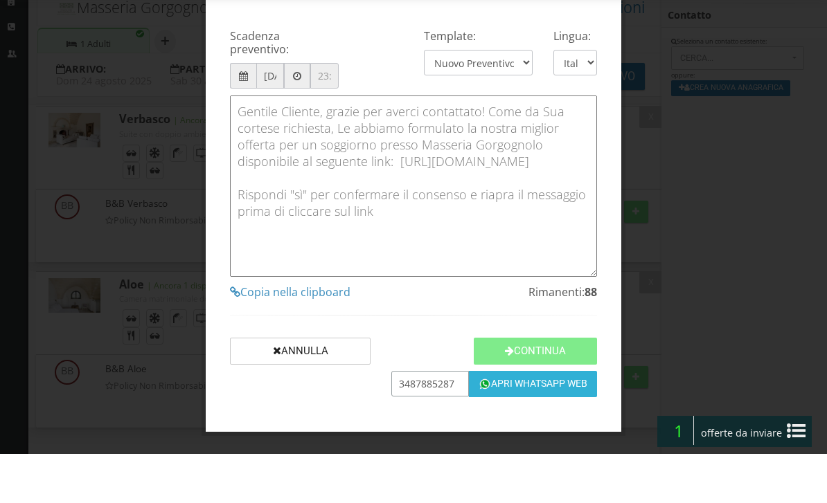
type input "3487885287"
click at [557, 420] on button "Apri Whatsapp Web" at bounding box center [533, 433] width 128 height 26
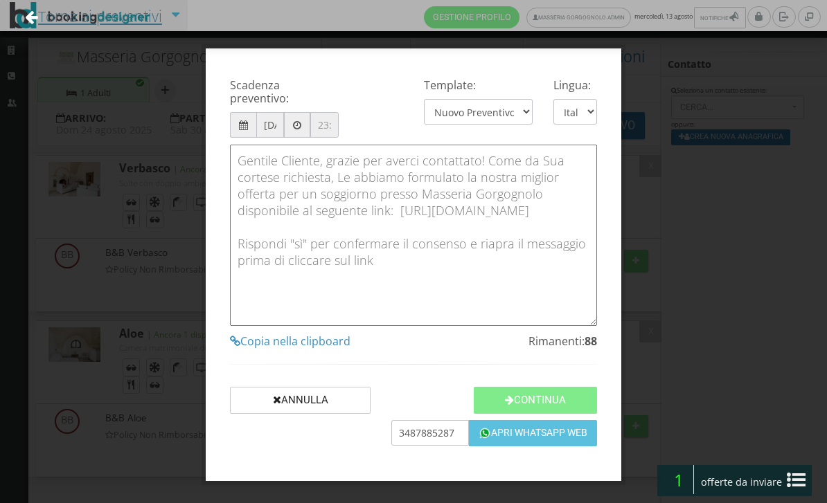
click at [86, 14] on link "Torna ai preventivi" at bounding box center [93, 16] width 174 height 57
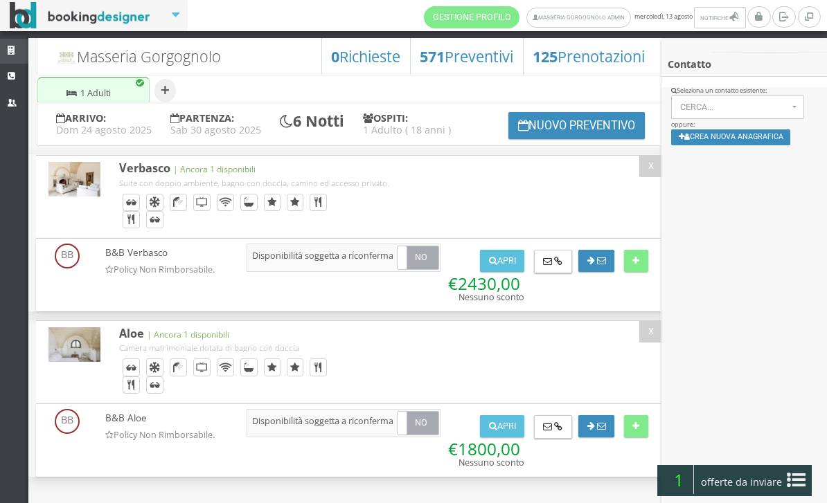
click at [10, 44] on link "Strutture" at bounding box center [14, 51] width 28 height 25
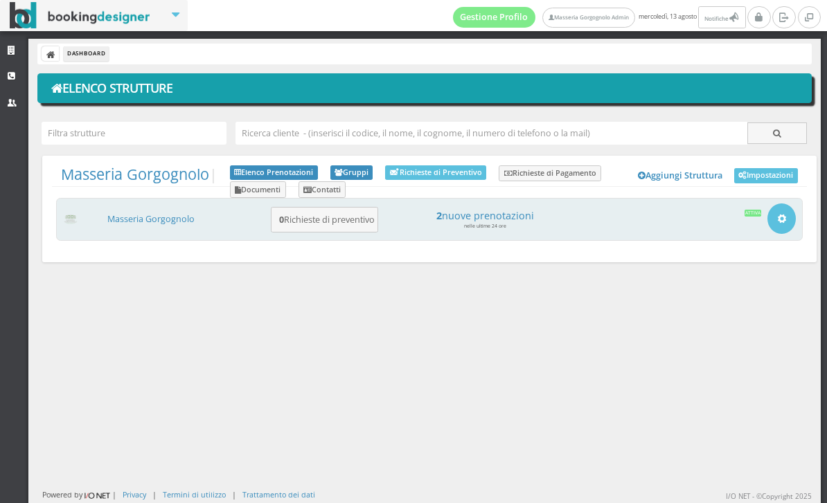
click at [506, 223] on small "nelle ultime 24 ore" at bounding box center [485, 226] width 42 height 6
click at [506, 224] on small "nelle ultime 24 ore" at bounding box center [485, 226] width 42 height 6
click at [519, 216] on h4 "2 nuove prenotazioni" at bounding box center [484, 216] width 192 height 12
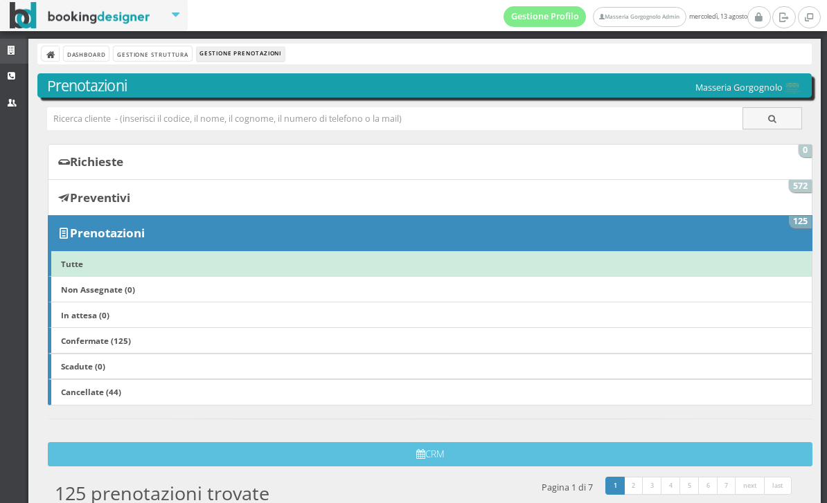
click at [7, 57] on link "Strutture" at bounding box center [14, 51] width 28 height 25
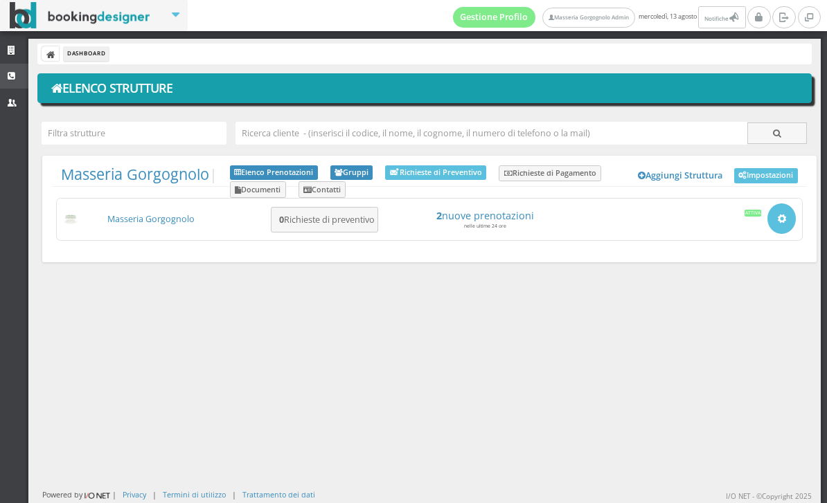
click at [19, 80] on link "CRM" at bounding box center [14, 76] width 28 height 25
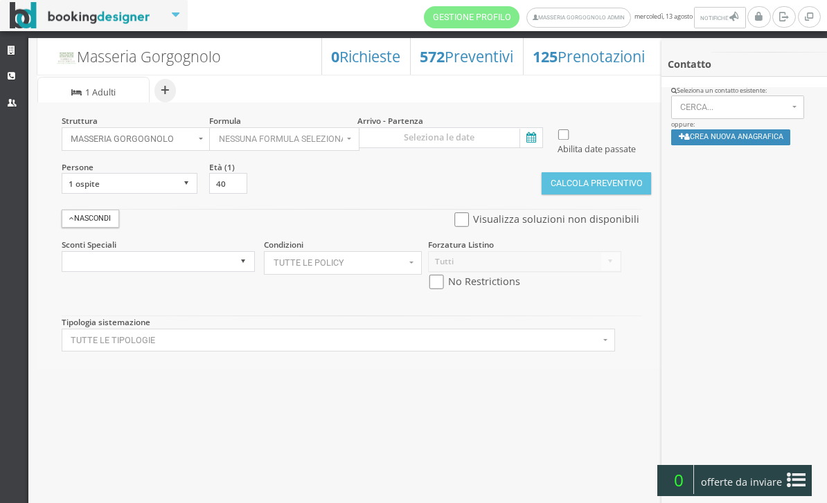
select select
select select "4"
click at [538, 142] on icon at bounding box center [529, 138] width 21 height 19
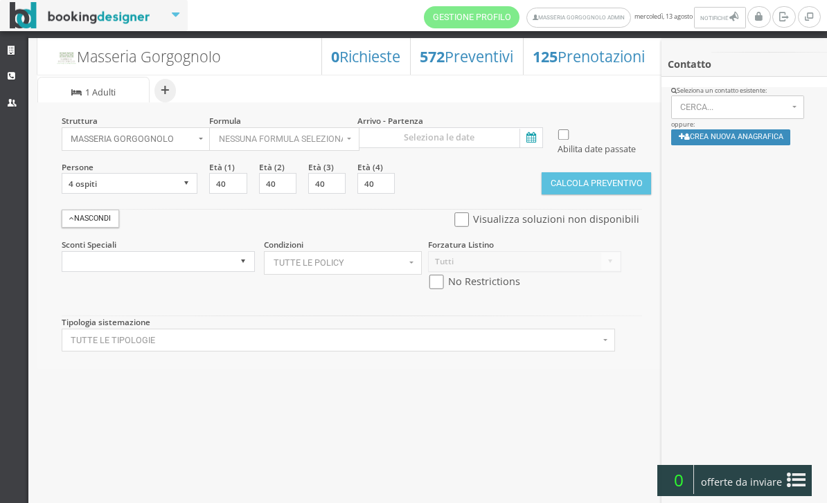
click at [538, 142] on input at bounding box center [450, 137] width 186 height 21
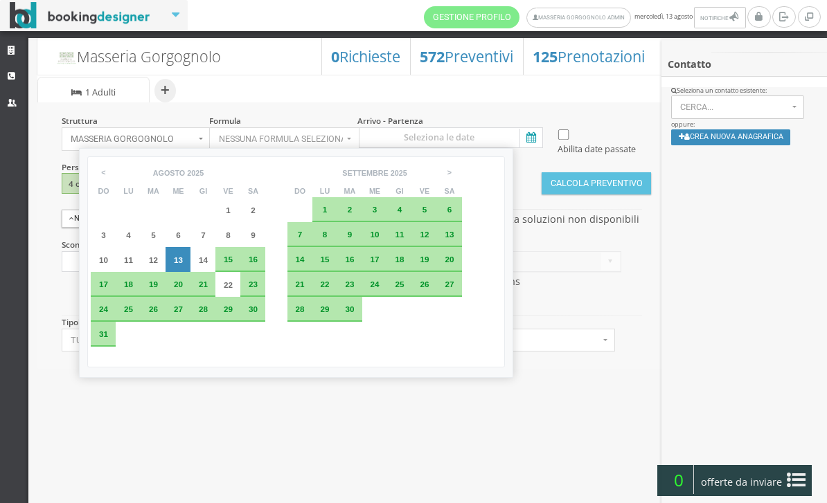
click at [265, 297] on div "23" at bounding box center [252, 284] width 25 height 25
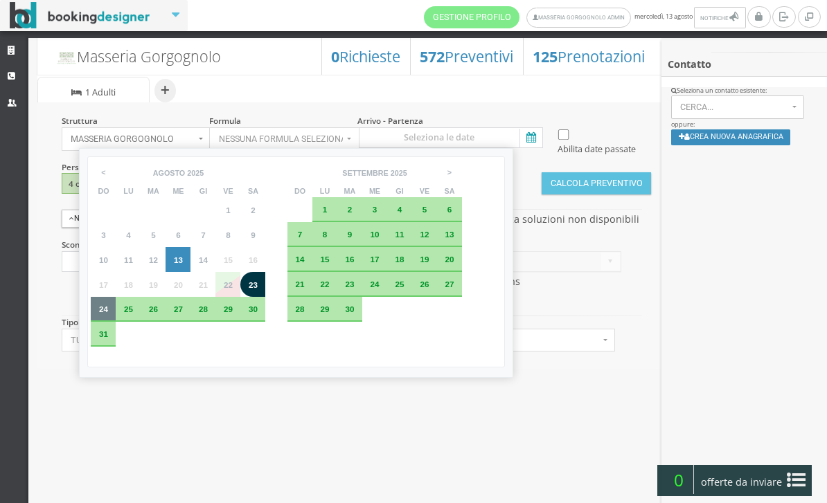
click at [98, 314] on div "24" at bounding box center [103, 309] width 15 height 8
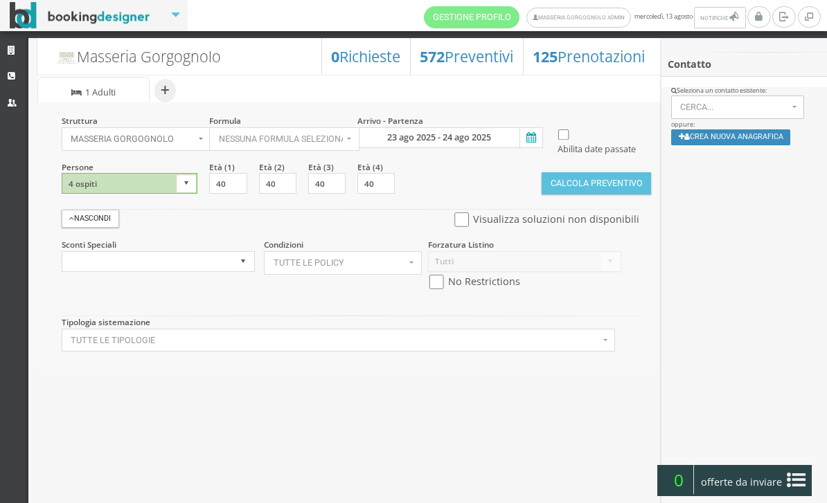
click at [530, 144] on icon at bounding box center [529, 138] width 21 height 19
click at [530, 144] on input "23 ago 2025 - 24 ago 2025" at bounding box center [450, 137] width 186 height 21
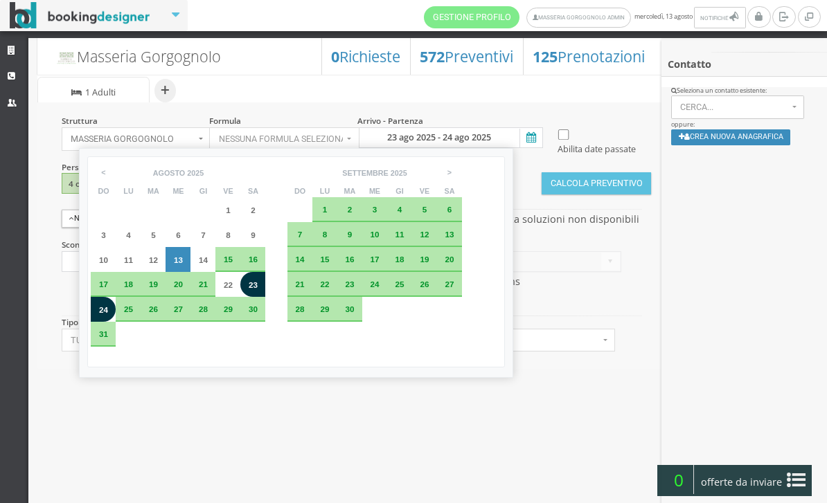
click at [107, 314] on span "24" at bounding box center [103, 309] width 9 height 9
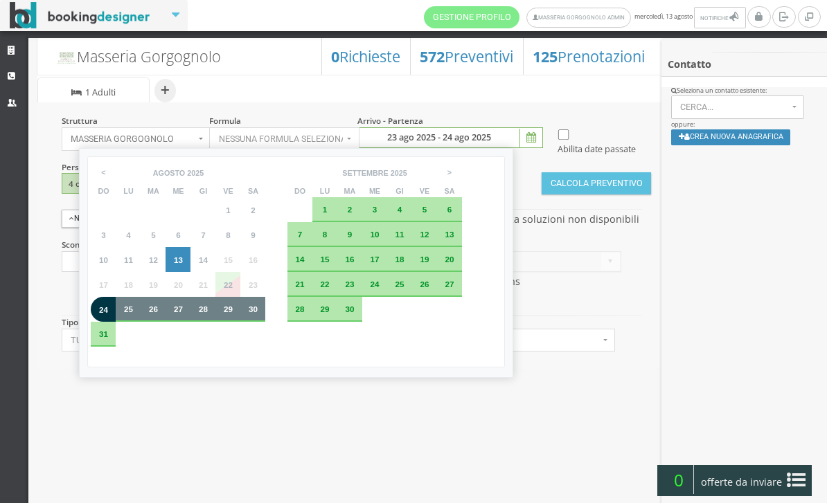
click at [258, 314] on span "30" at bounding box center [253, 309] width 9 height 9
type input "24 ago 2025 - 30 ago 2025"
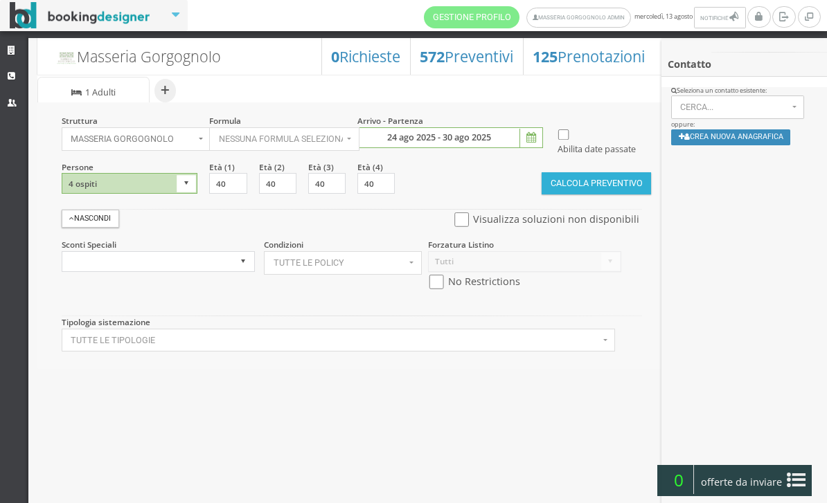
click at [602, 195] on button "Calcola Preventivo" at bounding box center [595, 183] width 109 height 22
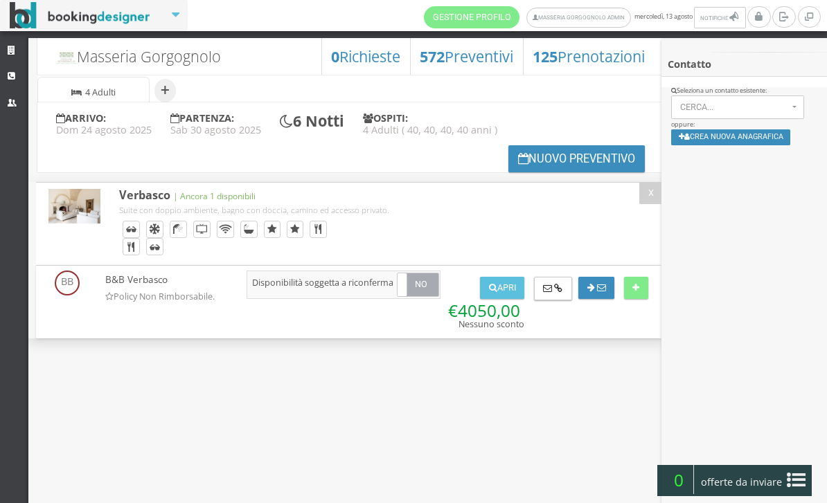
click at [528, 154] on button "Nuovo Preventivo" at bounding box center [576, 158] width 137 height 27
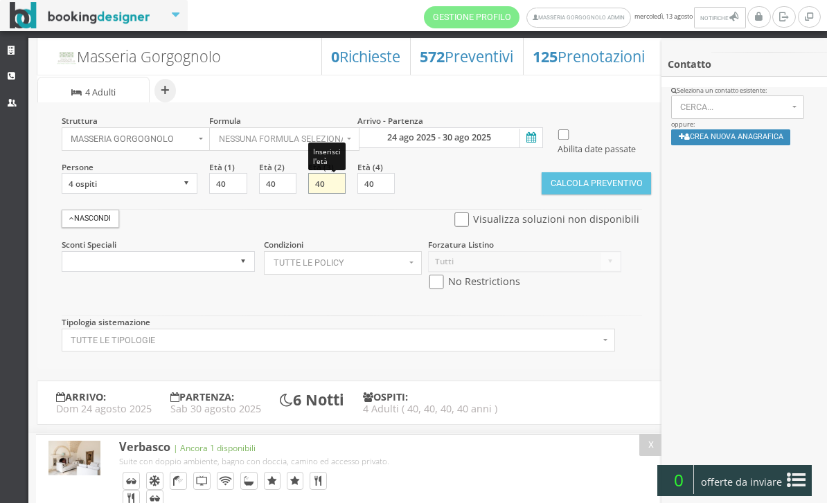
click at [316, 194] on input "40" at bounding box center [326, 183] width 37 height 21
type input "7"
click at [382, 194] on input "40" at bounding box center [375, 183] width 37 height 21
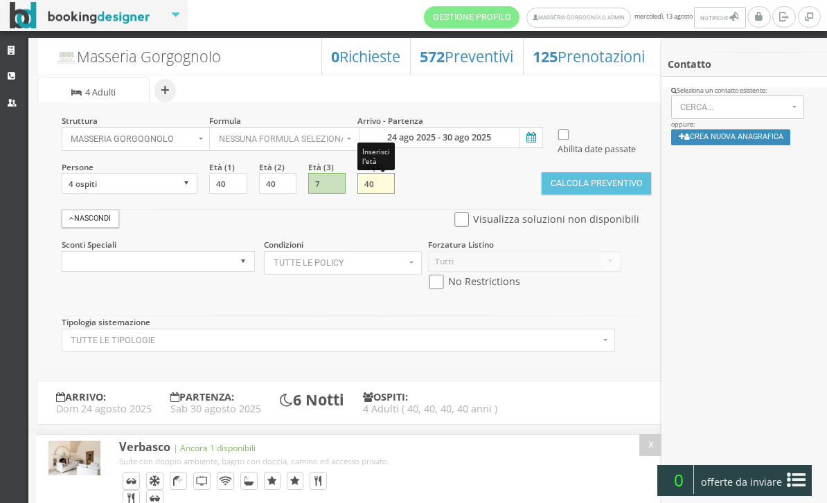
click at [382, 194] on input "40" at bounding box center [375, 183] width 37 height 21
type input "17"
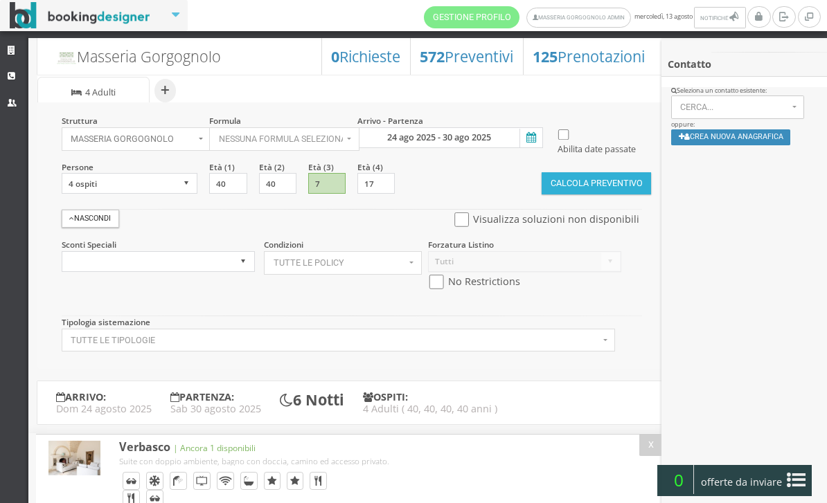
click at [542, 195] on button "Calcola Preventivo" at bounding box center [595, 183] width 109 height 22
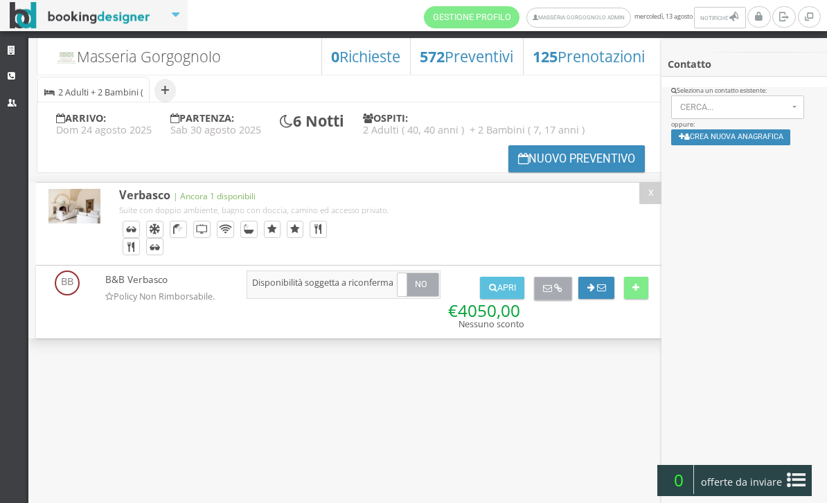
click at [559, 291] on icon at bounding box center [558, 289] width 8 height 9
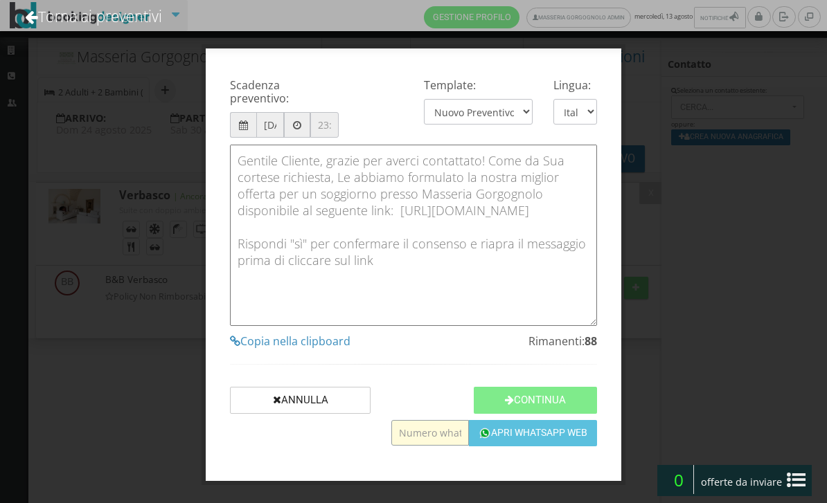
click at [424, 481] on div "Scadenza preventivo: 20/08/2025 Template: Nuovo Preventivo - Short Message | OR…" at bounding box center [413, 264] width 415 height 433
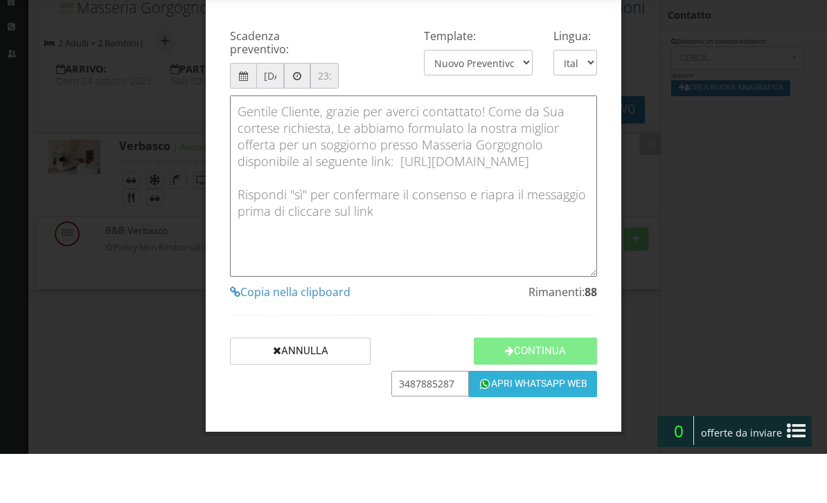
type input "3487885287"
click at [554, 420] on button "Apri Whatsapp Web" at bounding box center [533, 433] width 128 height 26
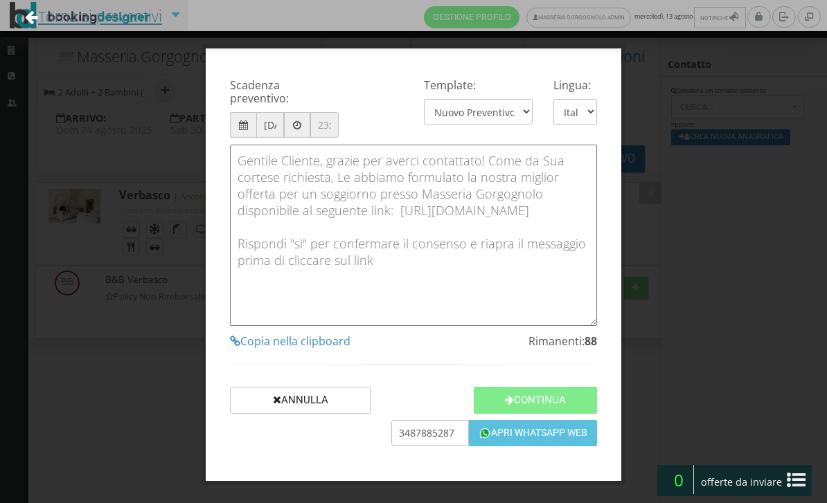
click at [94, 21] on link "Torna ai preventivi" at bounding box center [93, 16] width 174 height 57
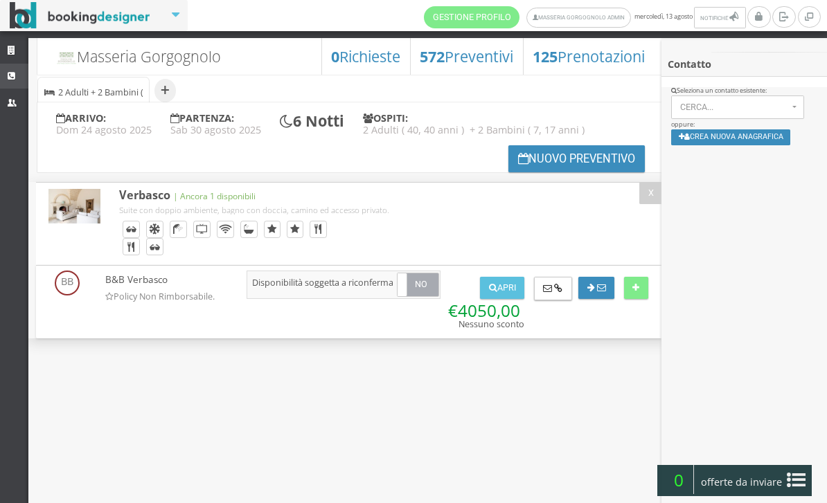
click at [15, 73] on icon at bounding box center [13, 76] width 11 height 9
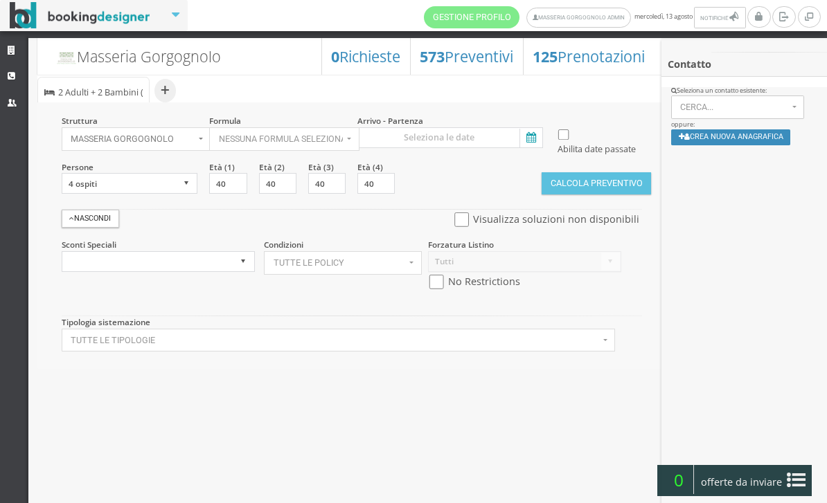
select select
click at [424, 58] on h3 "573 Preventivi" at bounding box center [466, 57] width 93 height 18
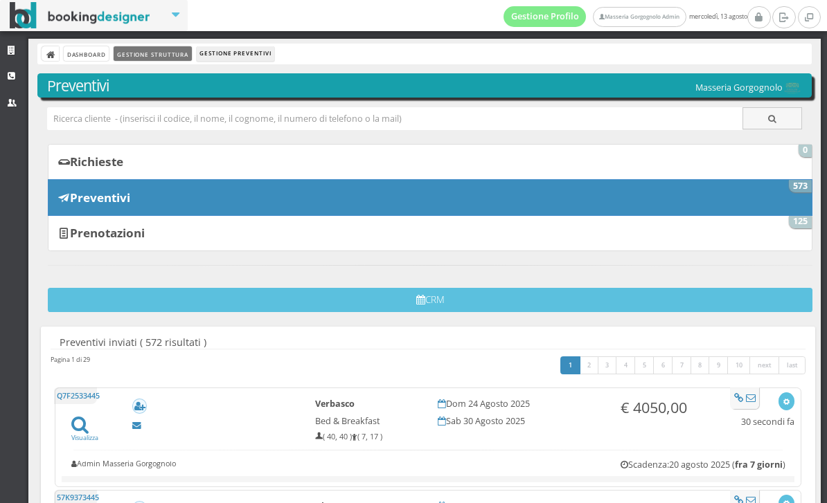
click at [165, 48] on link "Gestione Struttura" at bounding box center [153, 53] width 78 height 15
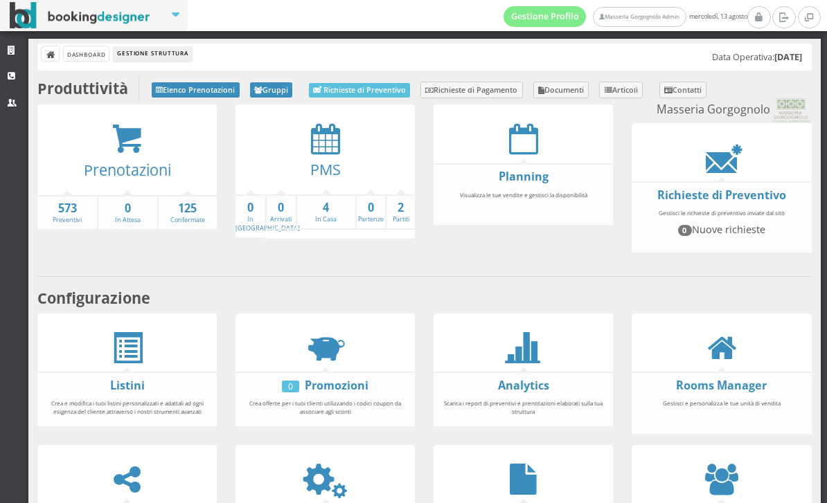
click at [324, 155] on div "PMS" at bounding box center [324, 173] width 179 height 39
click at [325, 143] on icon at bounding box center [325, 138] width 29 height 31
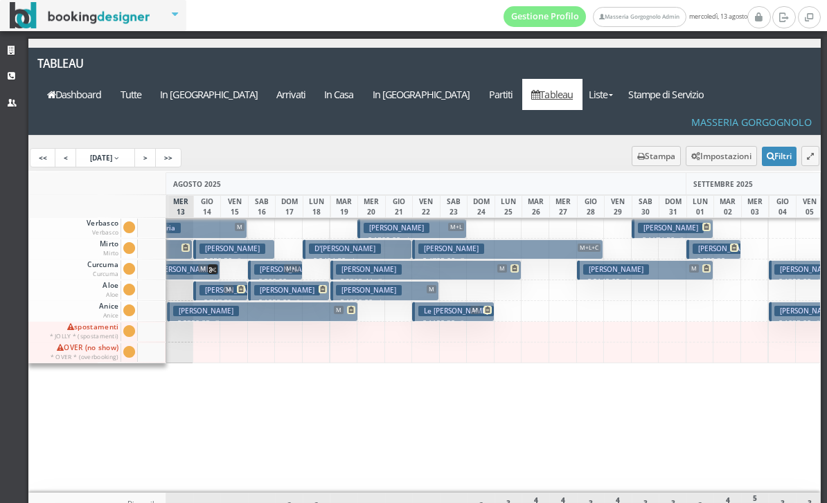
scroll to position [0, 108]
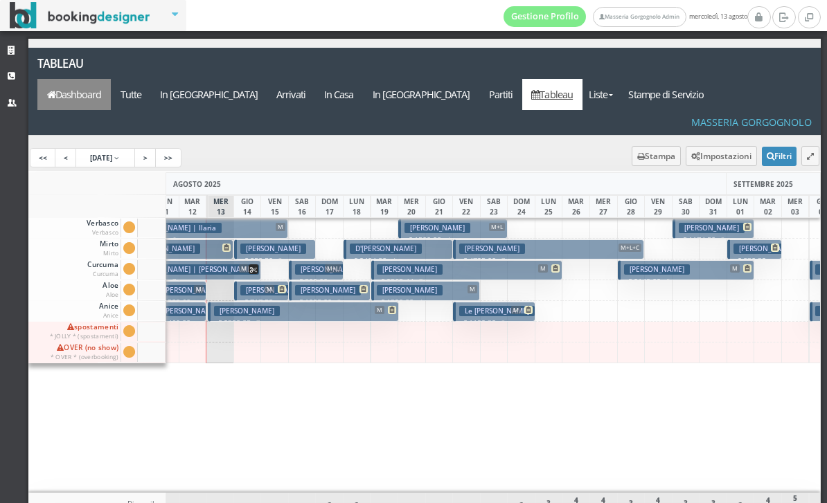
click at [111, 79] on link "Dashboard" at bounding box center [73, 94] width 73 height 31
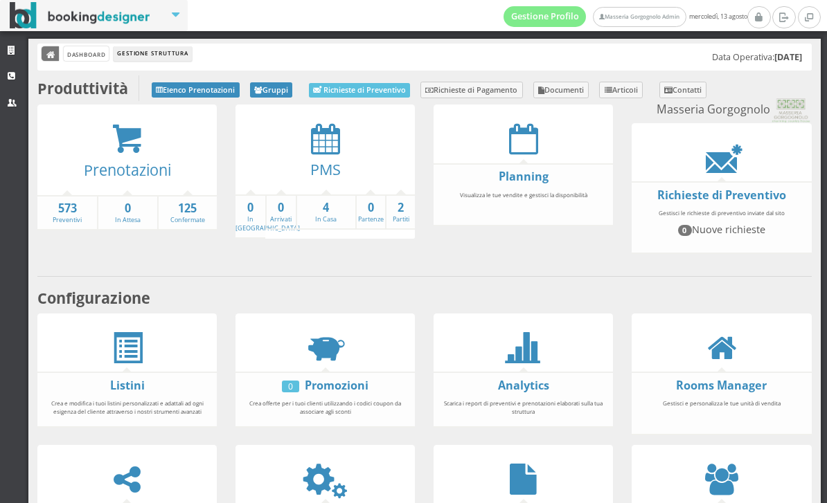
click at [48, 51] on icon at bounding box center [51, 56] width 10 height 10
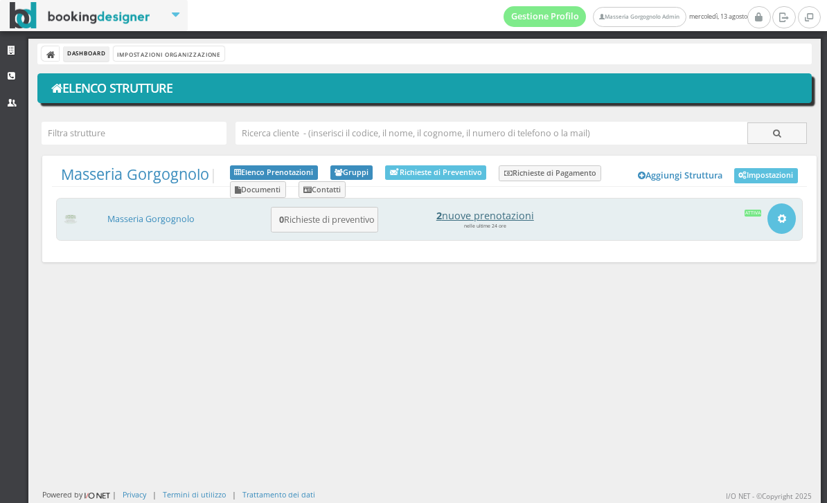
click at [487, 210] on h4 "2 nuove prenotazioni" at bounding box center [484, 216] width 192 height 12
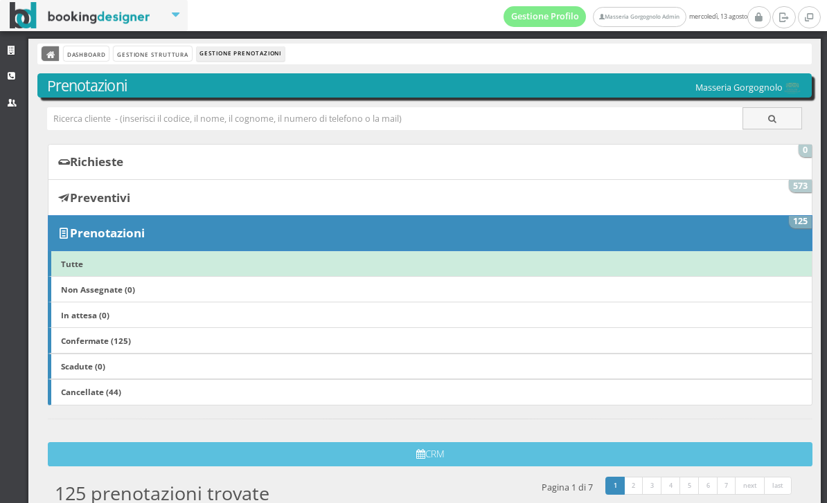
click at [55, 53] on icon at bounding box center [51, 56] width 10 height 10
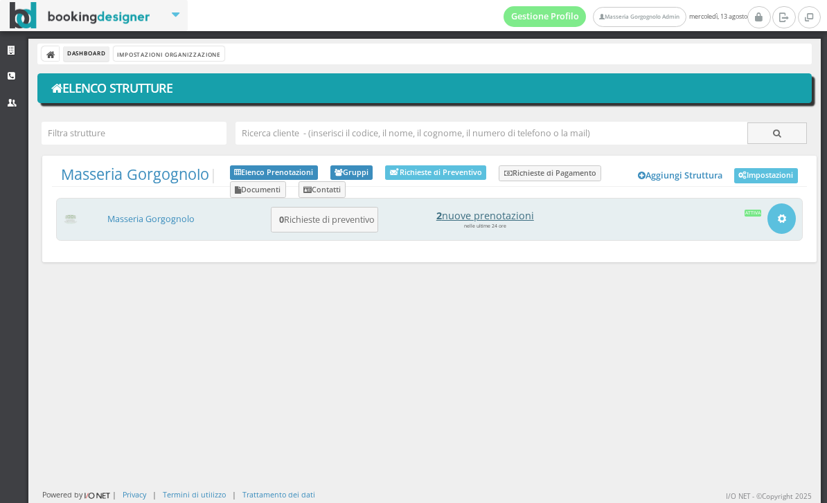
click at [481, 219] on h4 "2 nuove prenotazioni" at bounding box center [484, 216] width 192 height 12
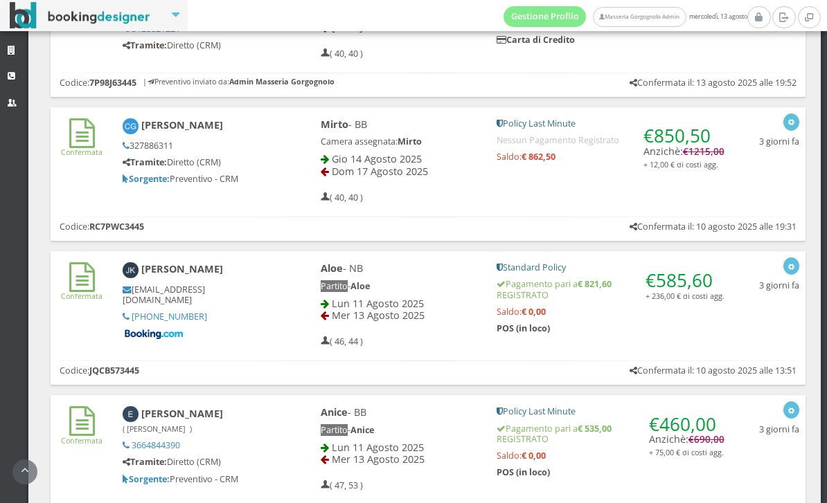
scroll to position [780, 0]
